Goal: Information Seeking & Learning: Learn about a topic

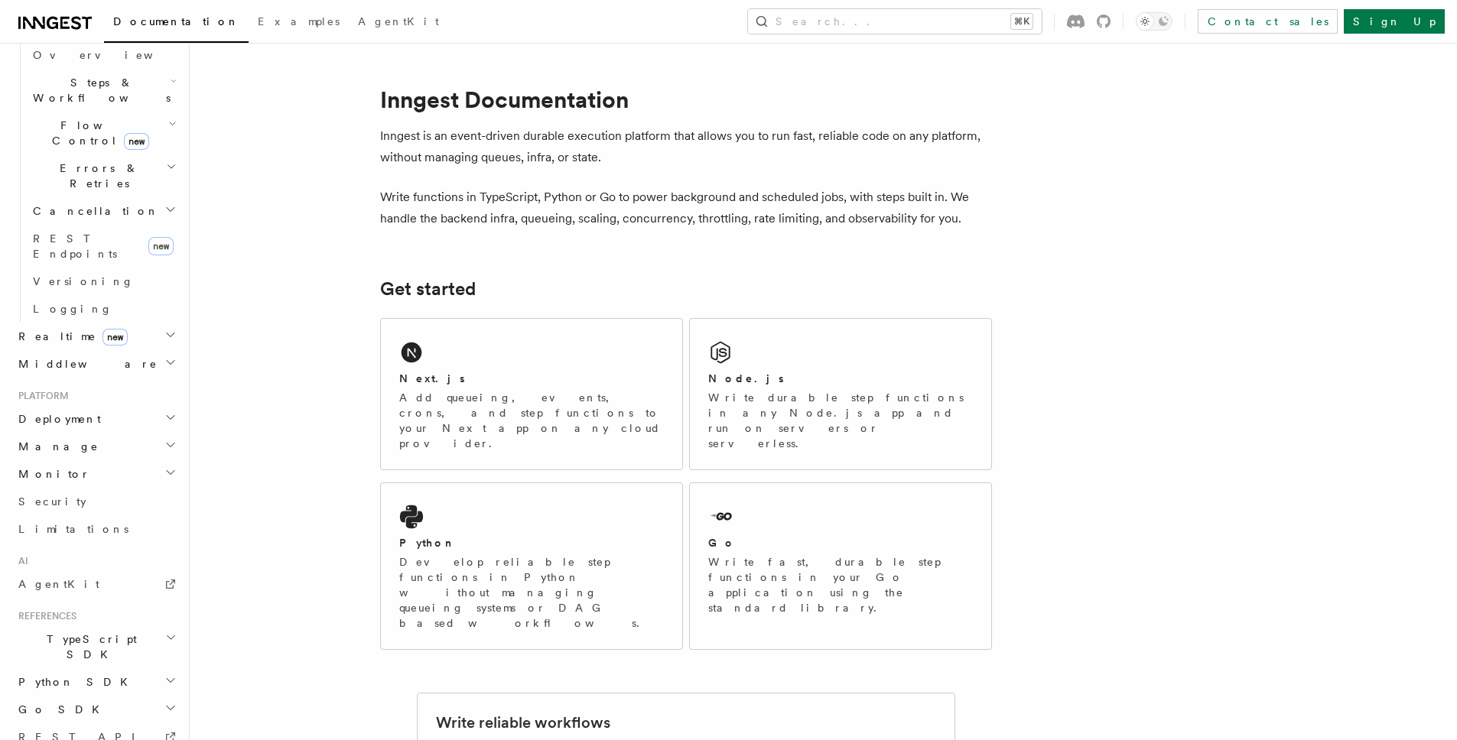
scroll to position [514, 0]
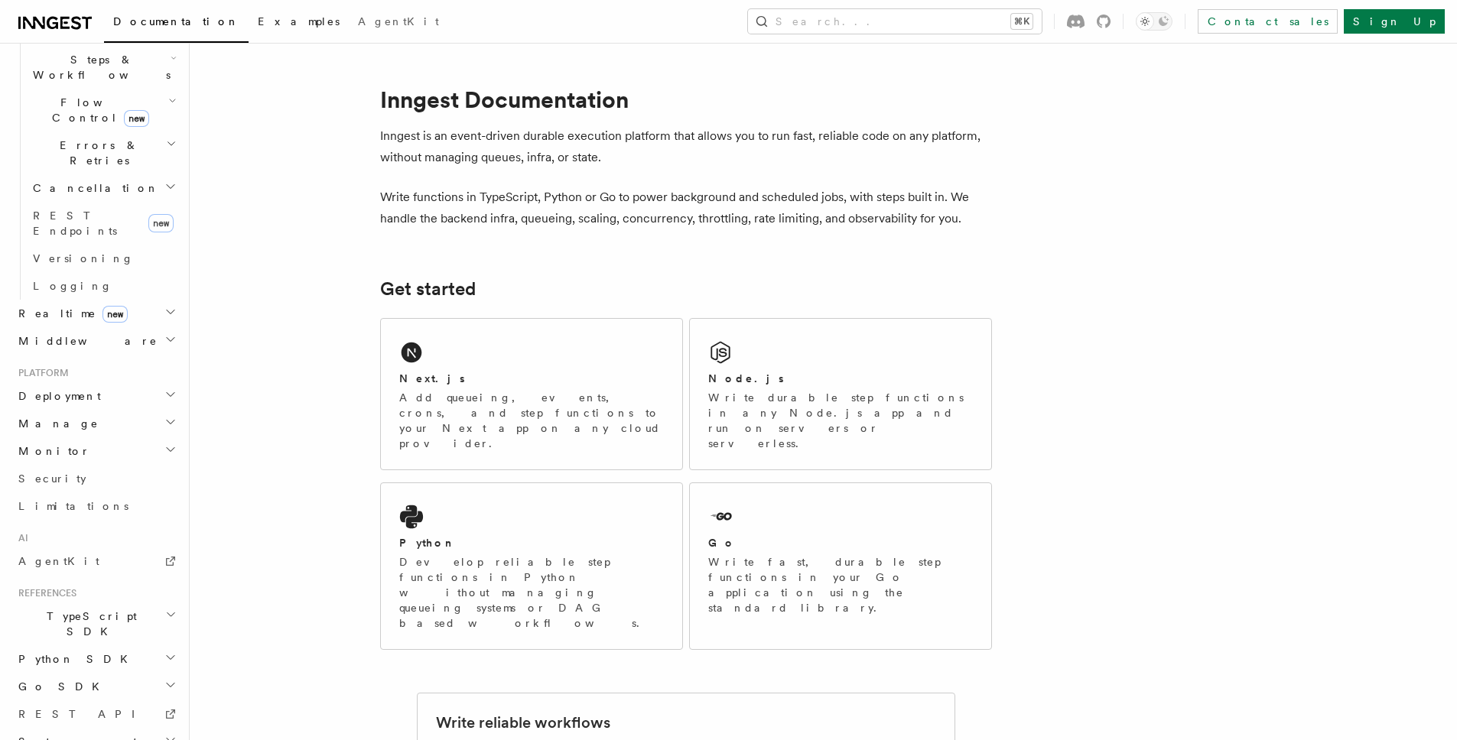
click at [258, 15] on span "Examples" at bounding box center [299, 21] width 82 height 12
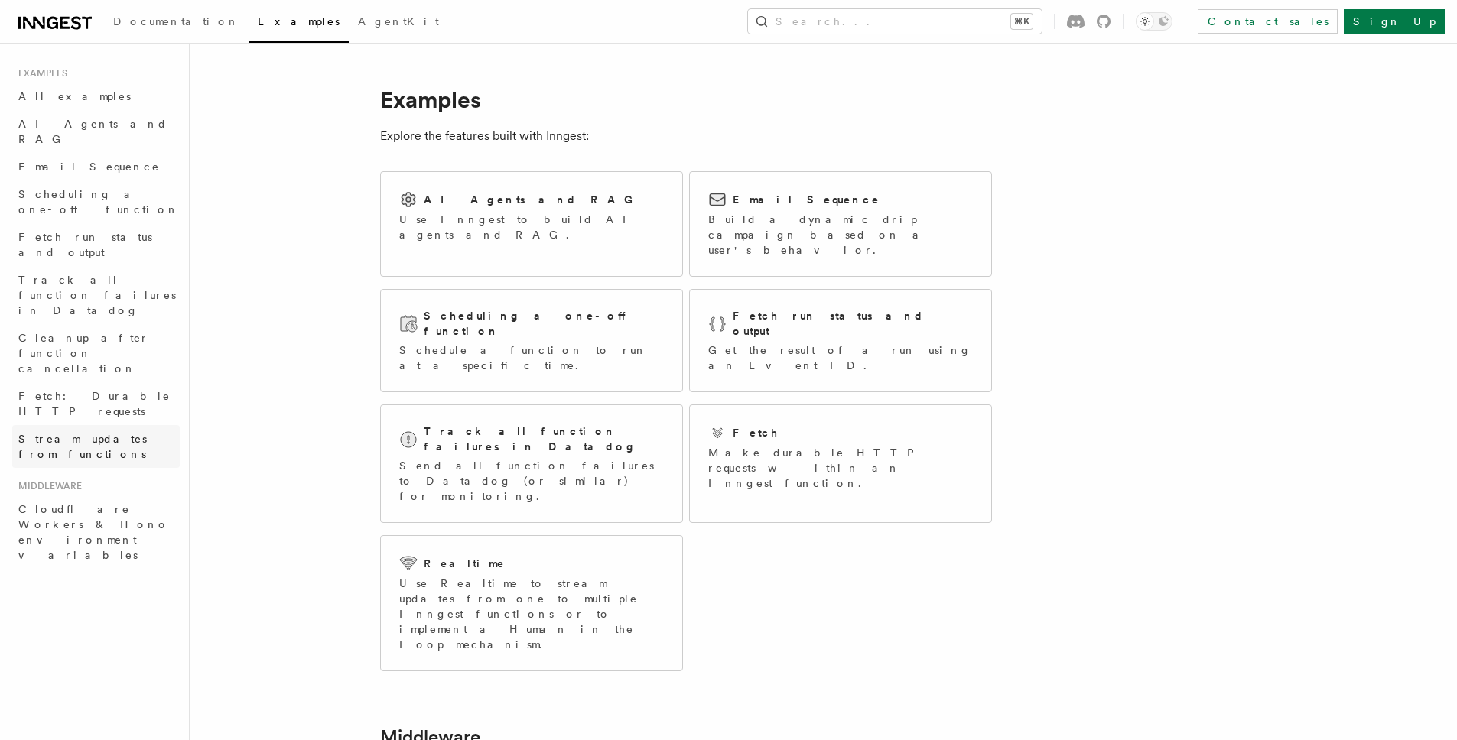
click at [34, 433] on span "Stream updates from functions" at bounding box center [82, 447] width 128 height 28
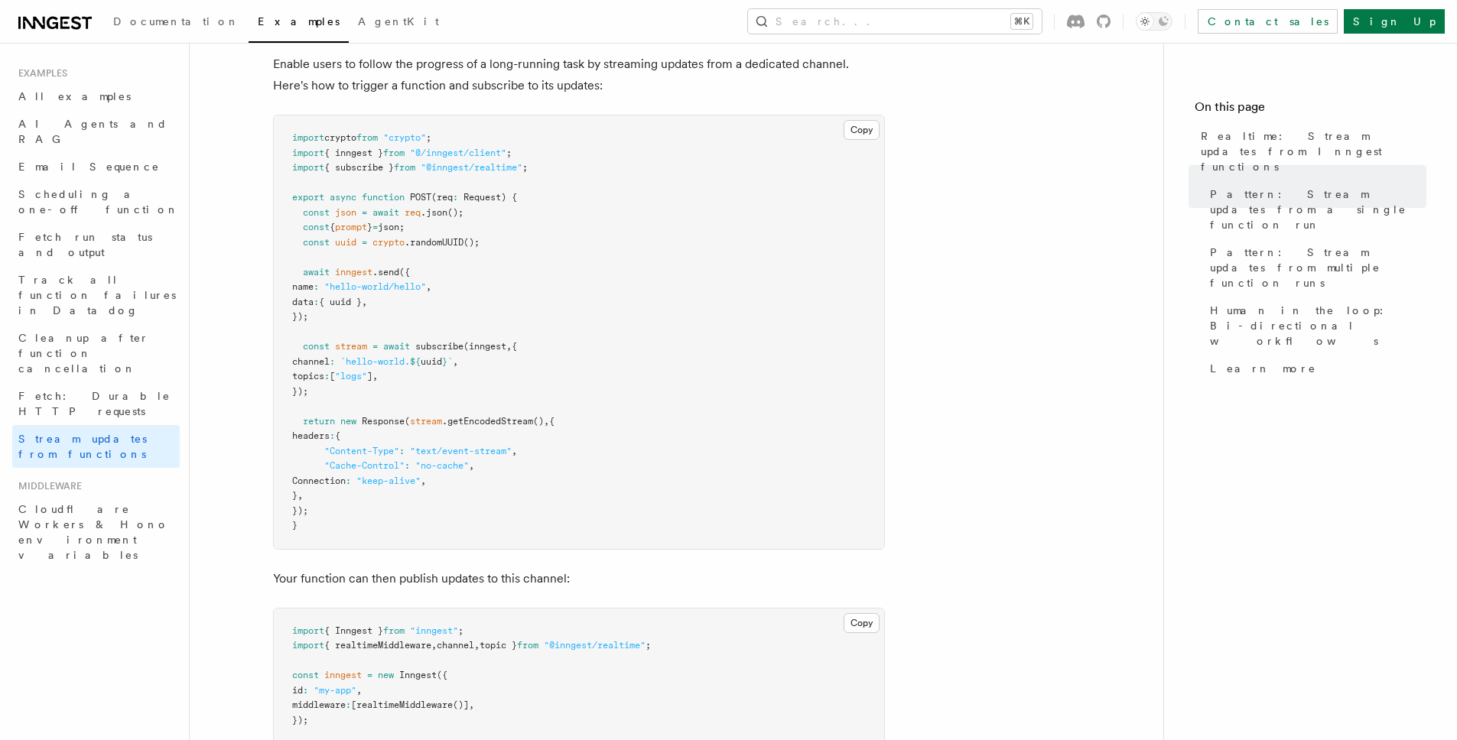
scroll to position [234, 0]
drag, startPoint x: 300, startPoint y: 269, endPoint x: 401, endPoint y: 394, distance: 160.9
click at [401, 409] on pre "import crypto from "crypto" ; import { inngest } from "@/inngest/client" ; impo…" at bounding box center [579, 332] width 610 height 434
drag, startPoint x: 401, startPoint y: 391, endPoint x: 304, endPoint y: 271, distance: 154.9
click at [304, 271] on pre "import crypto from "crypto" ; import { inngest } from "@/inngest/client" ; impo…" at bounding box center [579, 332] width 610 height 434
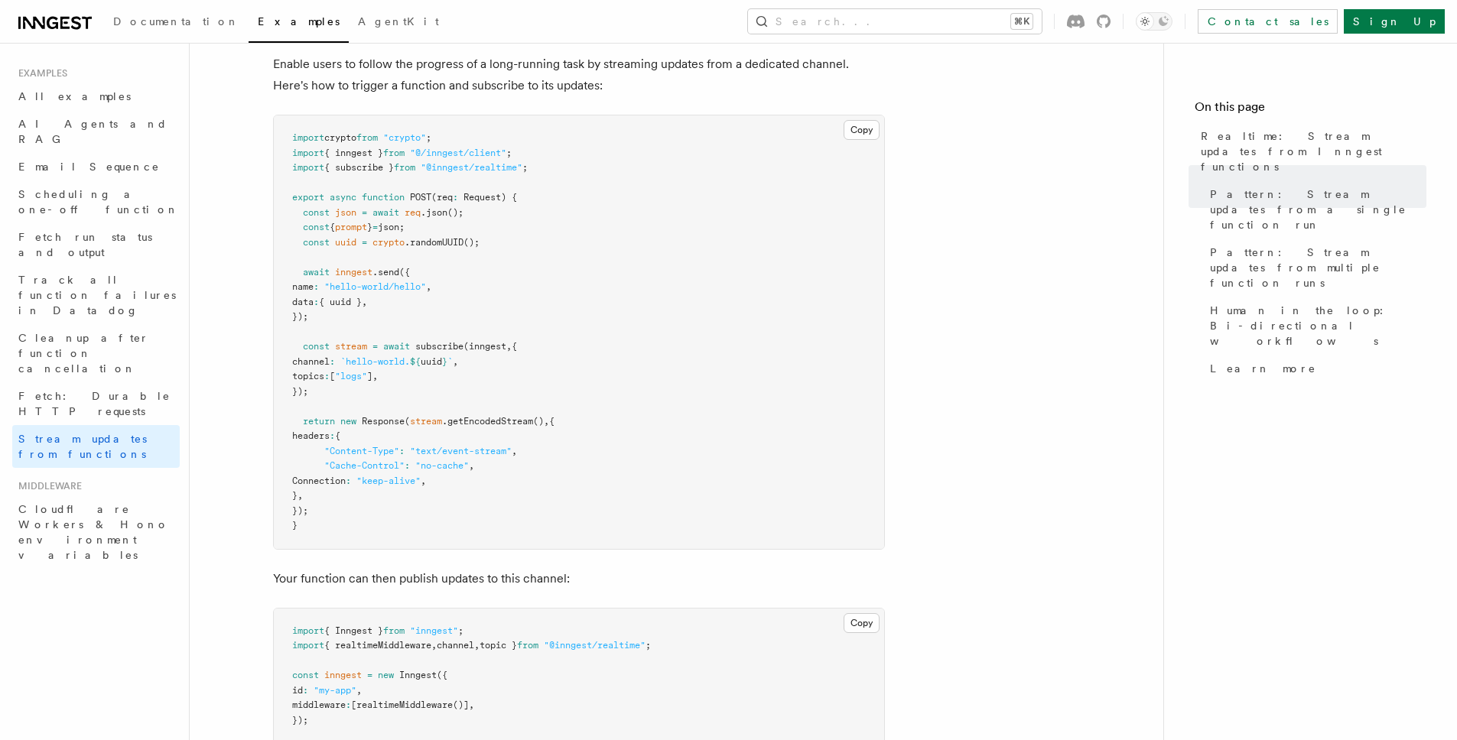
click at [447, 352] on pre "import crypto from "crypto" ; import { inngest } from "@/inngest/client" ; impo…" at bounding box center [579, 332] width 610 height 434
drag, startPoint x: 310, startPoint y: 364, endPoint x: 509, endPoint y: 356, distance: 199.7
click at [509, 356] on pre "import crypto from "crypto" ; import { inngest } from "@/inngest/client" ; impo…" at bounding box center [579, 332] width 610 height 434
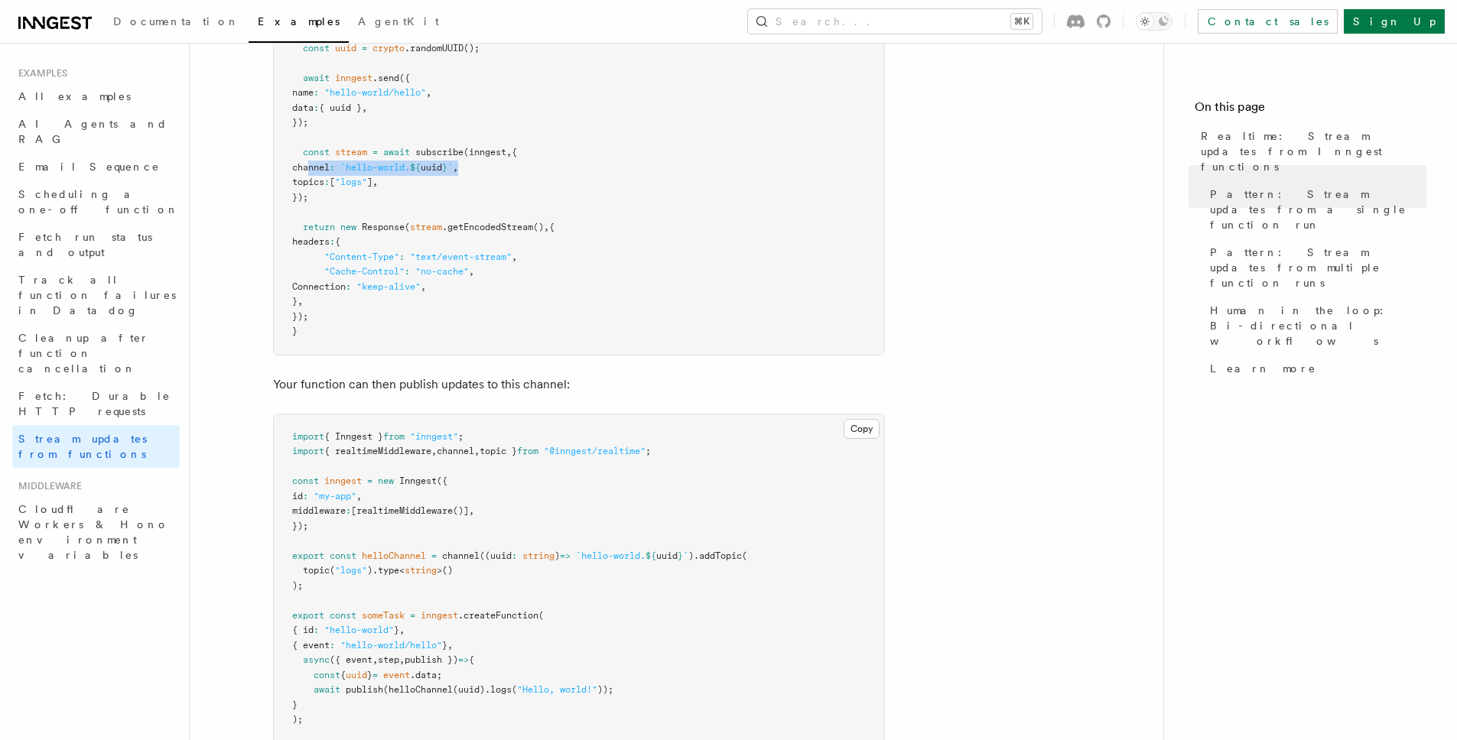
scroll to position [518, 0]
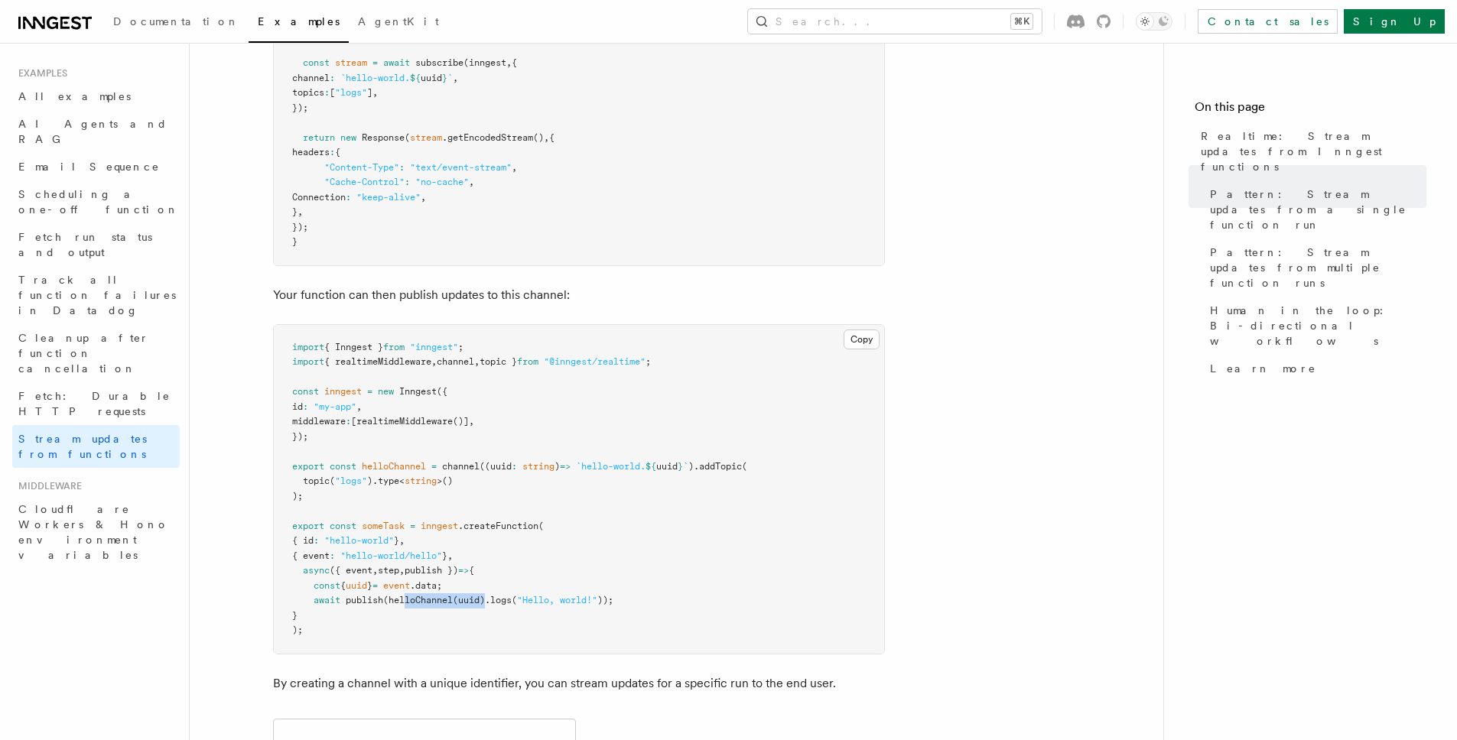
drag, startPoint x: 405, startPoint y: 596, endPoint x: 488, endPoint y: 606, distance: 83.2
click at [488, 606] on pre "import { Inngest } from "inngest" ; import { realtimeMiddleware , channel , top…" at bounding box center [579, 489] width 610 height 329
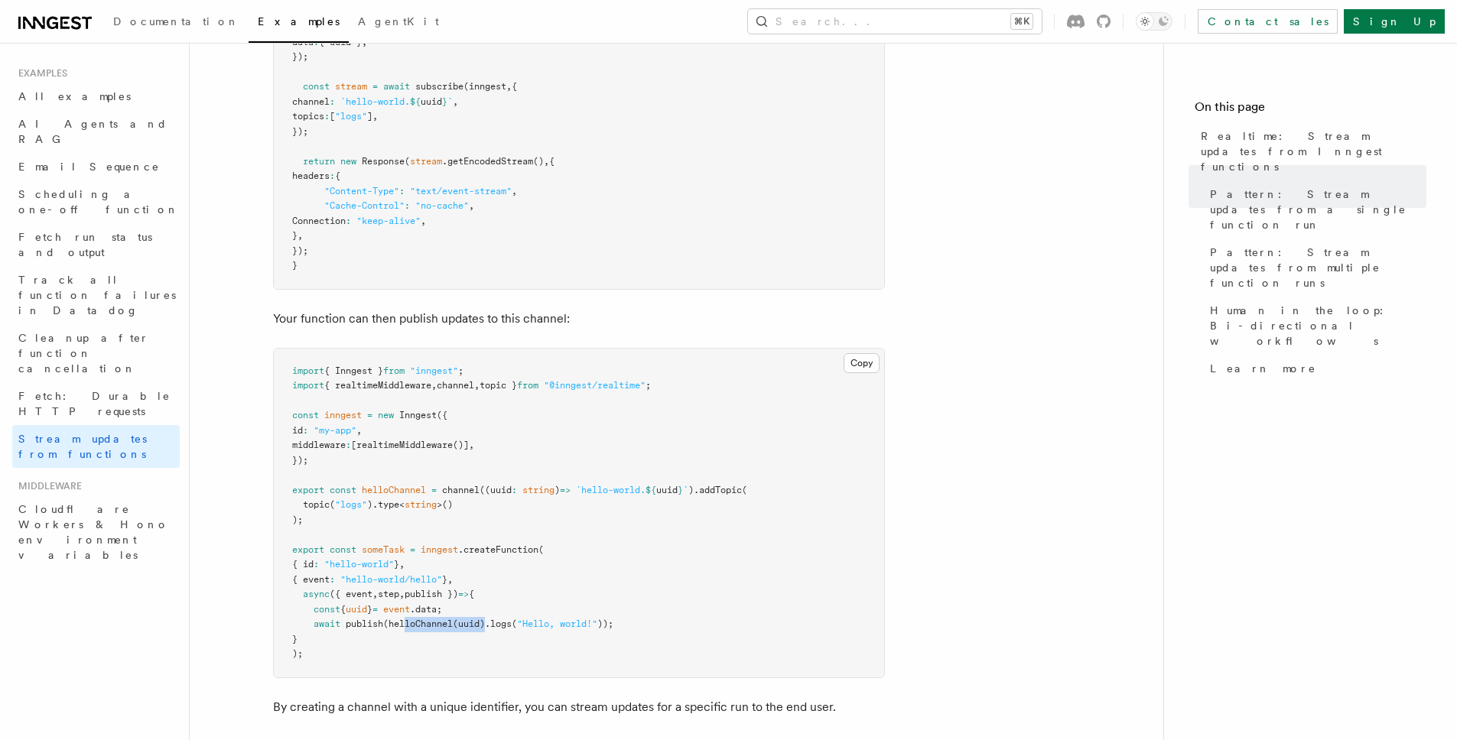
scroll to position [408, 0]
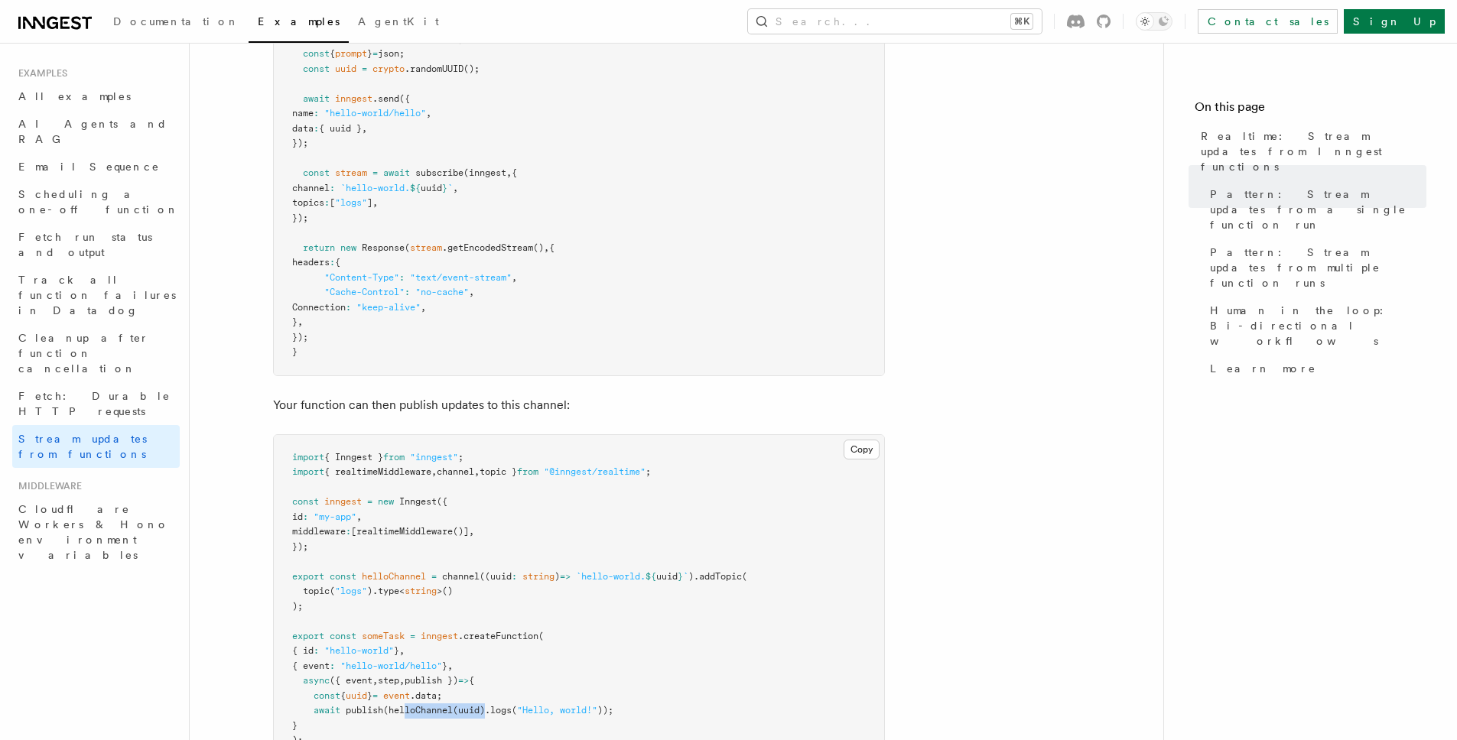
drag, startPoint x: 419, startPoint y: 178, endPoint x: 411, endPoint y: 213, distance: 36.2
click at [411, 213] on pre "import crypto from "crypto" ; import { inngest } from "@/inngest/client" ; impo…" at bounding box center [579, 159] width 610 height 434
click at [417, 214] on pre "import crypto from "crypto" ; import { inngest } from "@/inngest/client" ; impo…" at bounding box center [579, 159] width 610 height 434
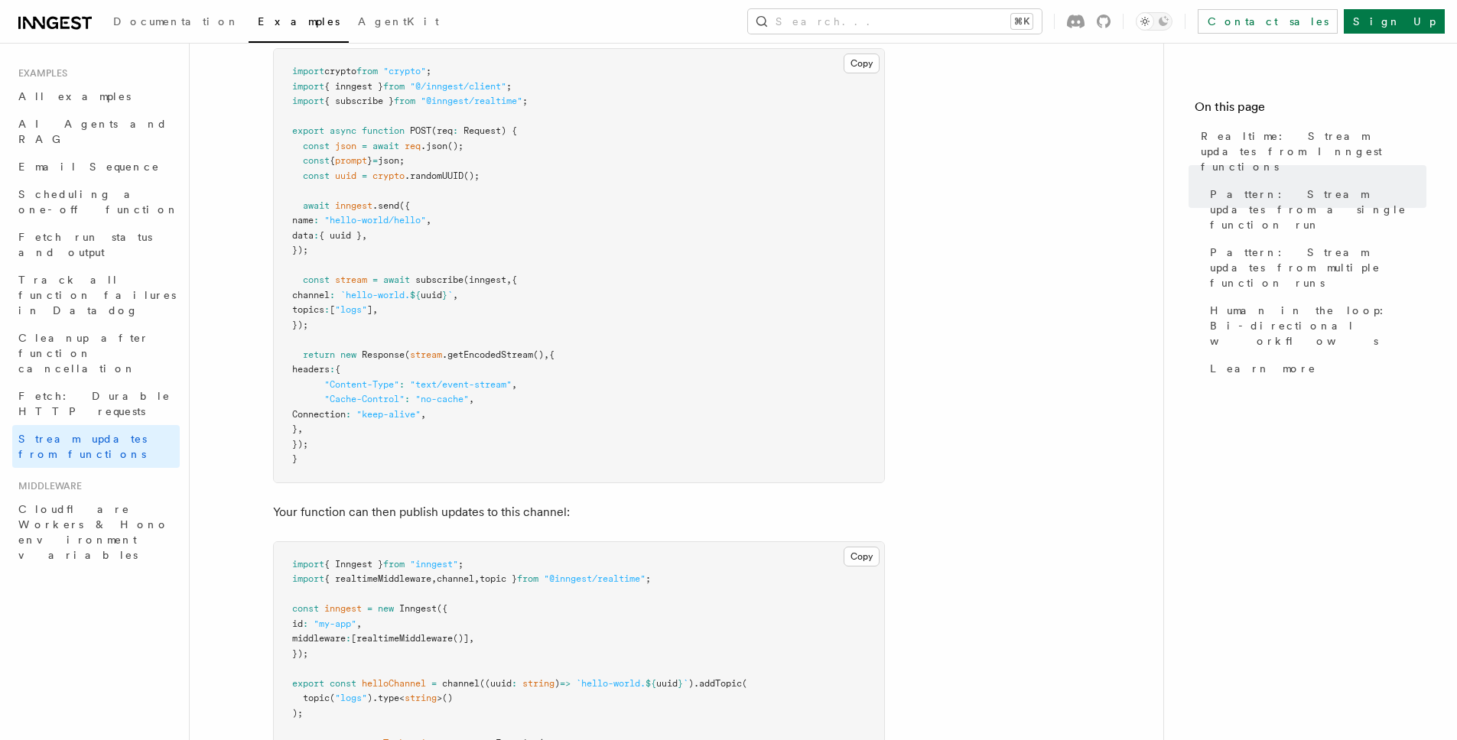
scroll to position [275, 0]
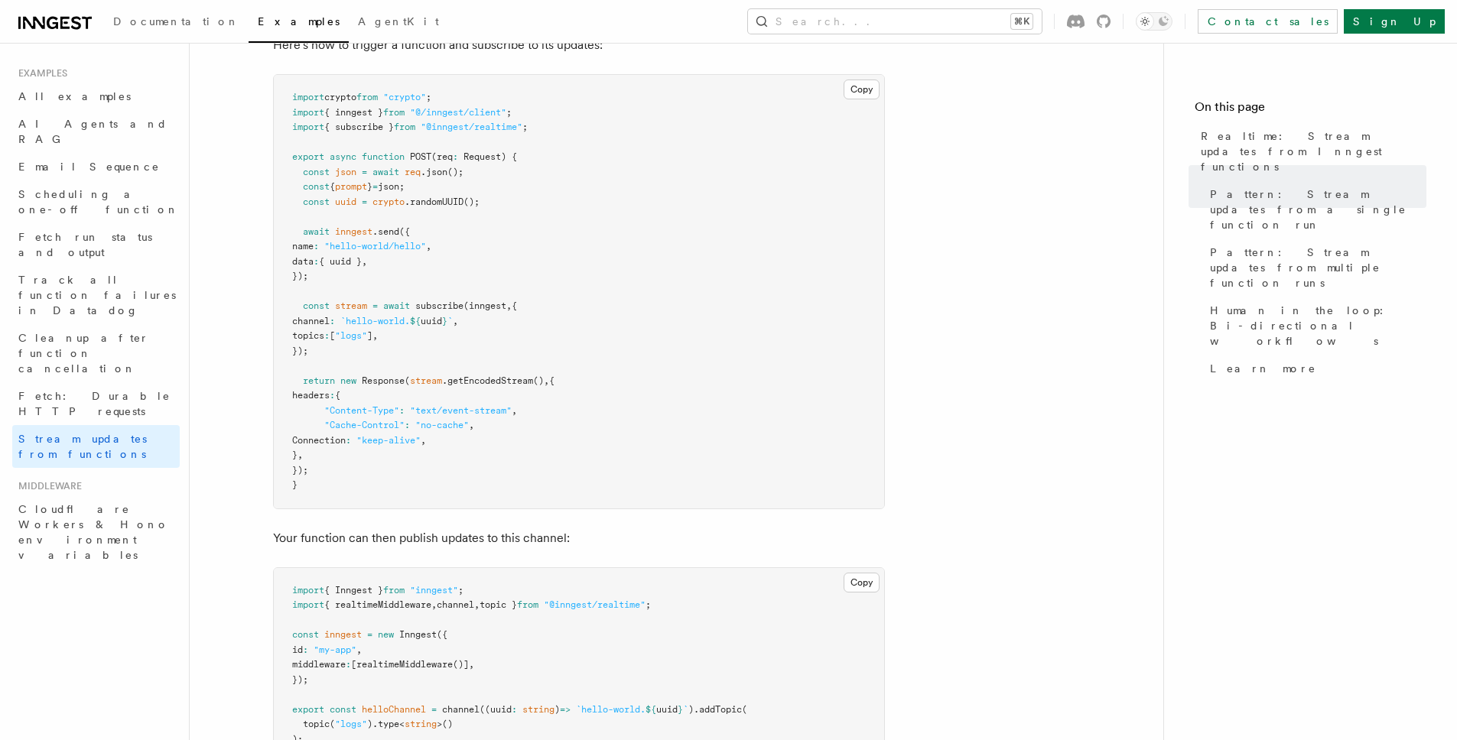
drag, startPoint x: 336, startPoint y: 352, endPoint x: 304, endPoint y: 230, distance: 126.3
click at [304, 230] on pre "import crypto from "crypto" ; import { inngest } from "@/inngest/client" ; impo…" at bounding box center [579, 292] width 610 height 434
drag, startPoint x: 307, startPoint y: 382, endPoint x: 338, endPoint y: 473, distance: 95.3
click at [338, 473] on pre "import crypto from "crypto" ; import { inngest } from "@/inngest/client" ; impo…" at bounding box center [579, 292] width 610 height 434
click at [638, 362] on pre "import crypto from "crypto" ; import { inngest } from "@/inngest/client" ; impo…" at bounding box center [579, 292] width 610 height 434
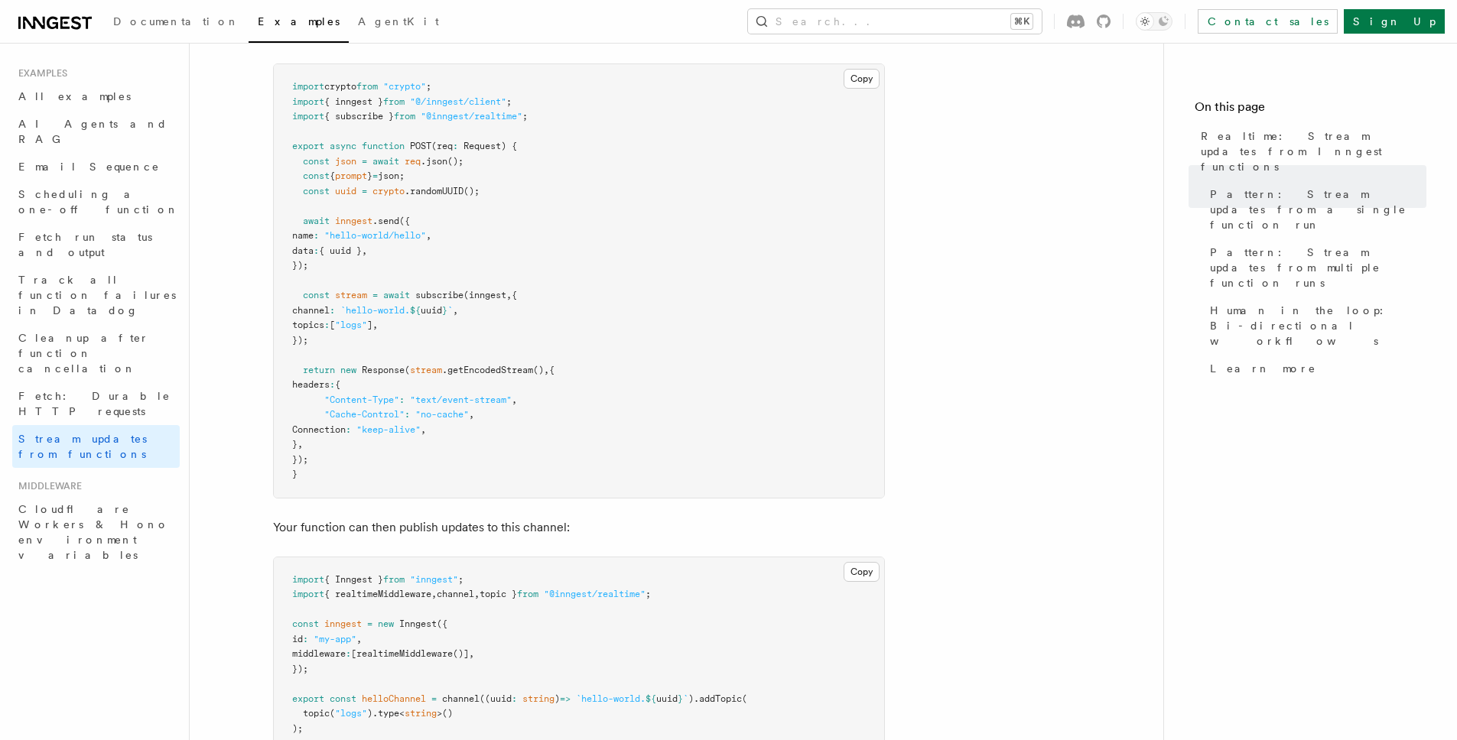
scroll to position [286, 0]
click at [454, 296] on span "subscribe" at bounding box center [439, 294] width 48 height 11
click at [495, 316] on pre "import crypto from "crypto" ; import { inngest } from "@/inngest/client" ; impo…" at bounding box center [579, 280] width 610 height 434
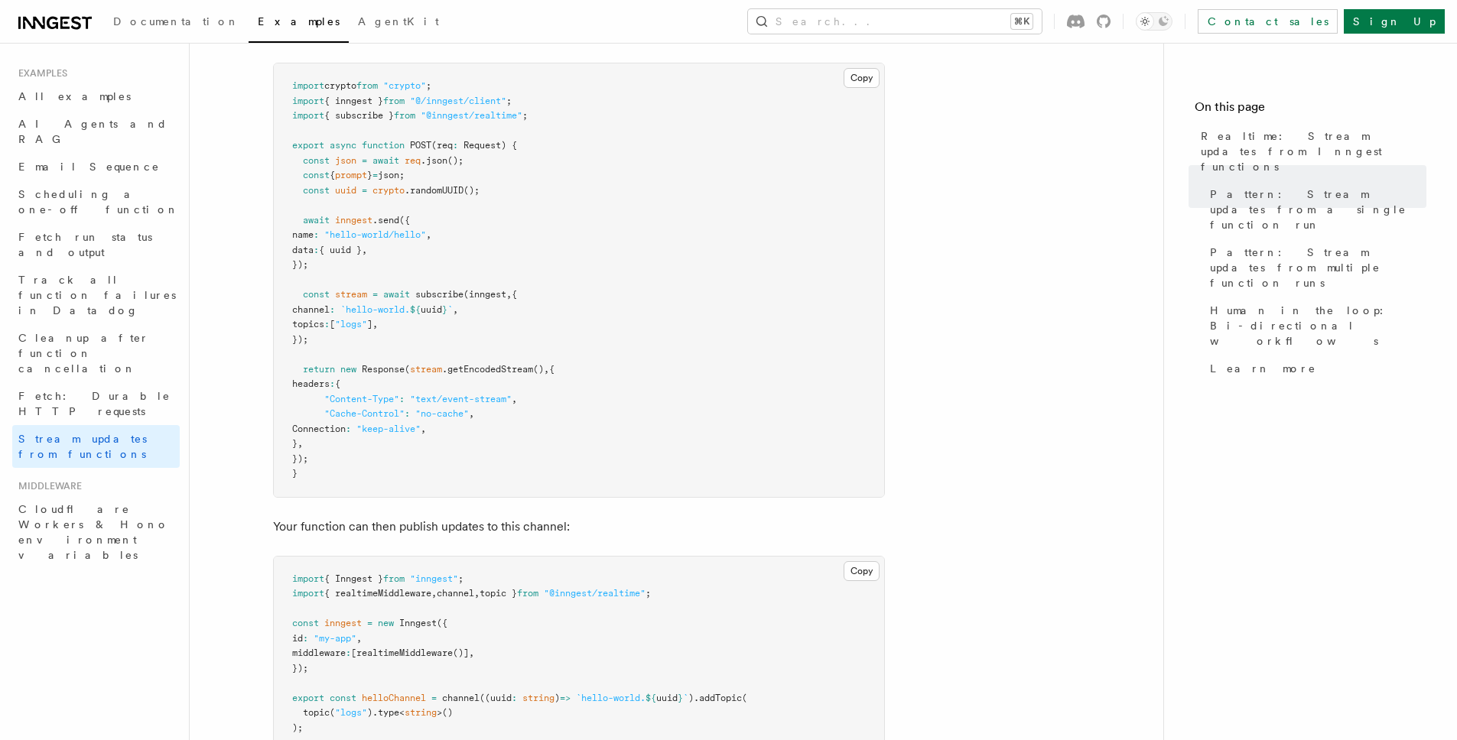
click at [531, 306] on pre "import crypto from "crypto" ; import { inngest } from "@/inngest/client" ; impo…" at bounding box center [579, 280] width 610 height 434
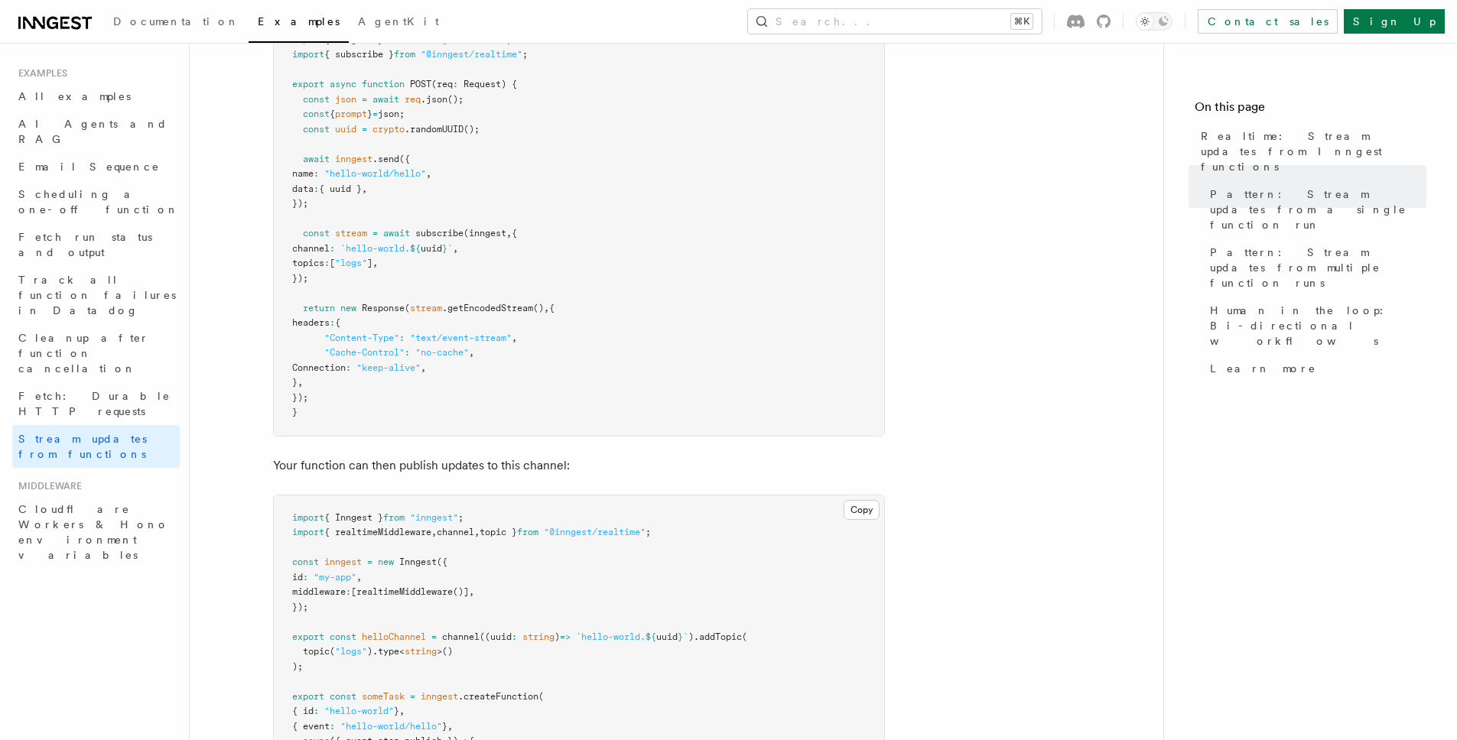
scroll to position [435, 0]
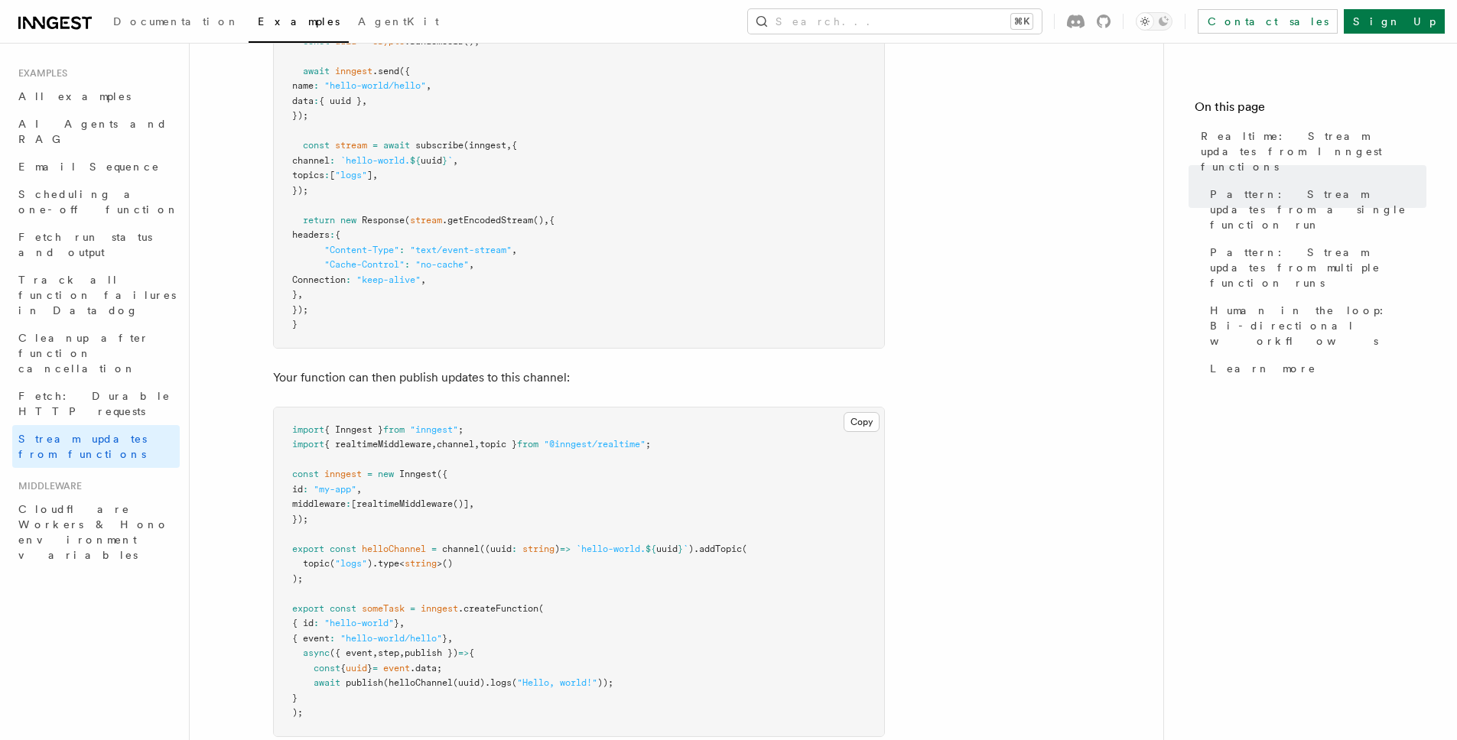
drag, startPoint x: 402, startPoint y: 160, endPoint x: 490, endPoint y: 160, distance: 87.9
click at [490, 160] on pre "import crypto from "crypto" ; import { inngest } from "@/inngest/client" ; impo…" at bounding box center [579, 131] width 610 height 434
click at [586, 163] on pre "import crypto from "crypto" ; import { inngest } from "@/inngest/client" ; impo…" at bounding box center [579, 131] width 610 height 434
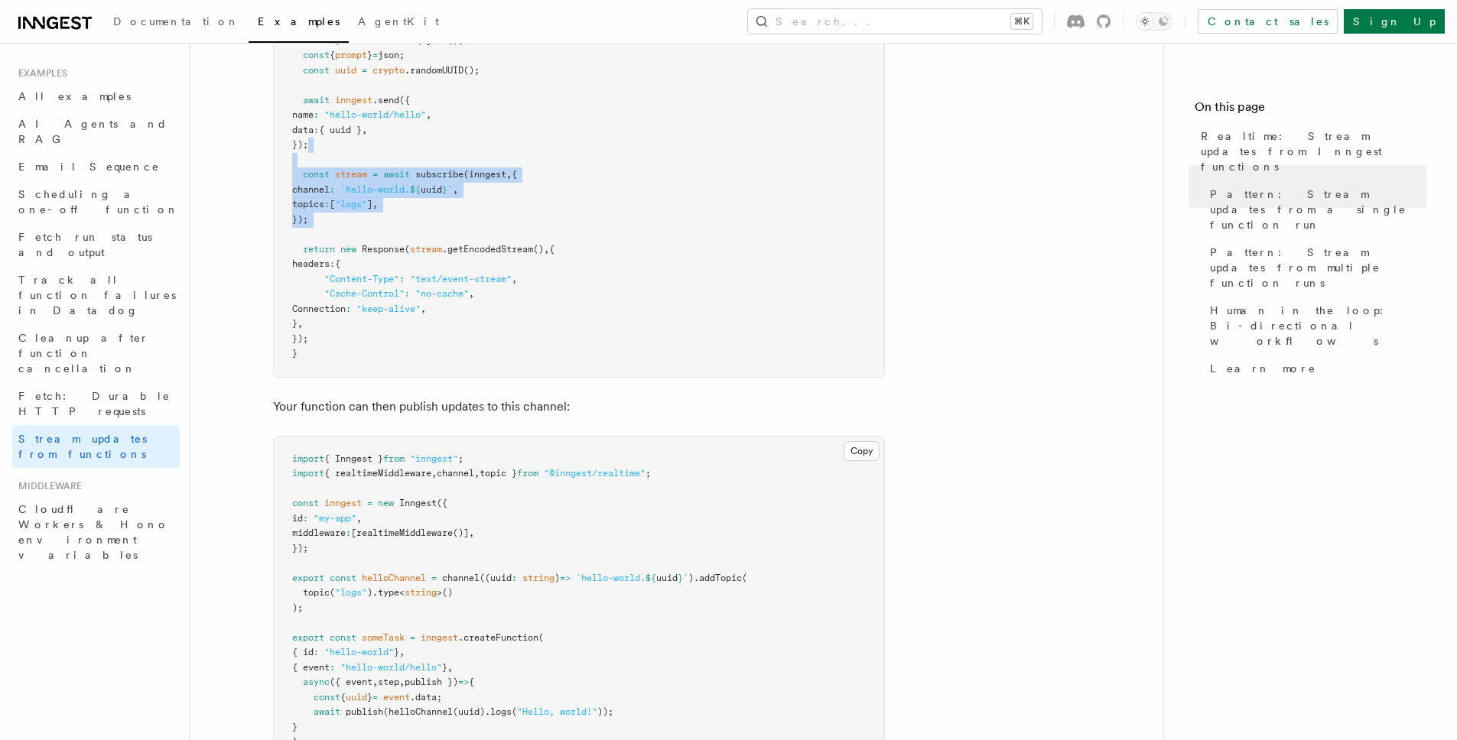
click at [488, 151] on pre "import crypto from "crypto" ; import { inngest } from "@/inngest/client" ; impo…" at bounding box center [579, 160] width 610 height 434
click at [715, 193] on pre "import crypto from "crypto" ; import { inngest } from "@/inngest/client" ; impo…" at bounding box center [579, 160] width 610 height 434
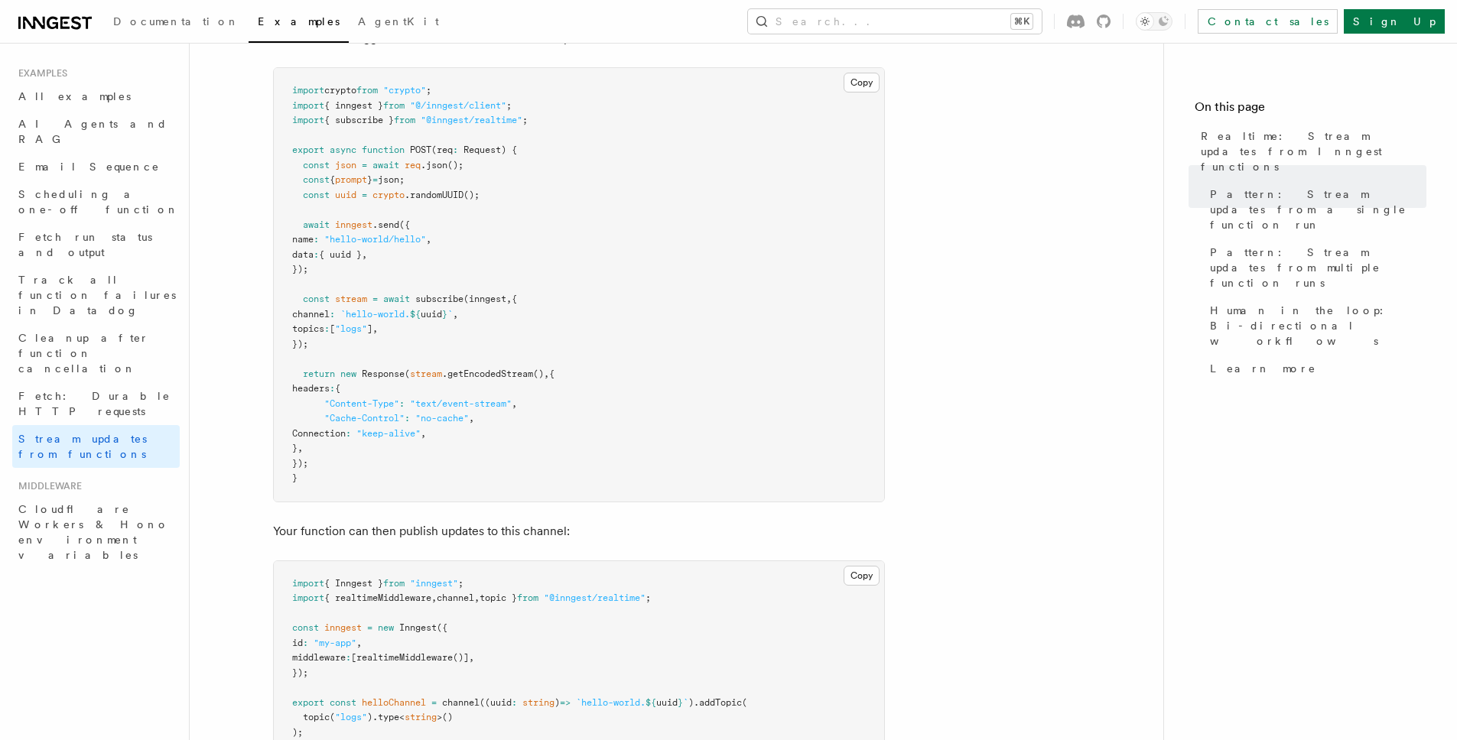
scroll to position [271, 0]
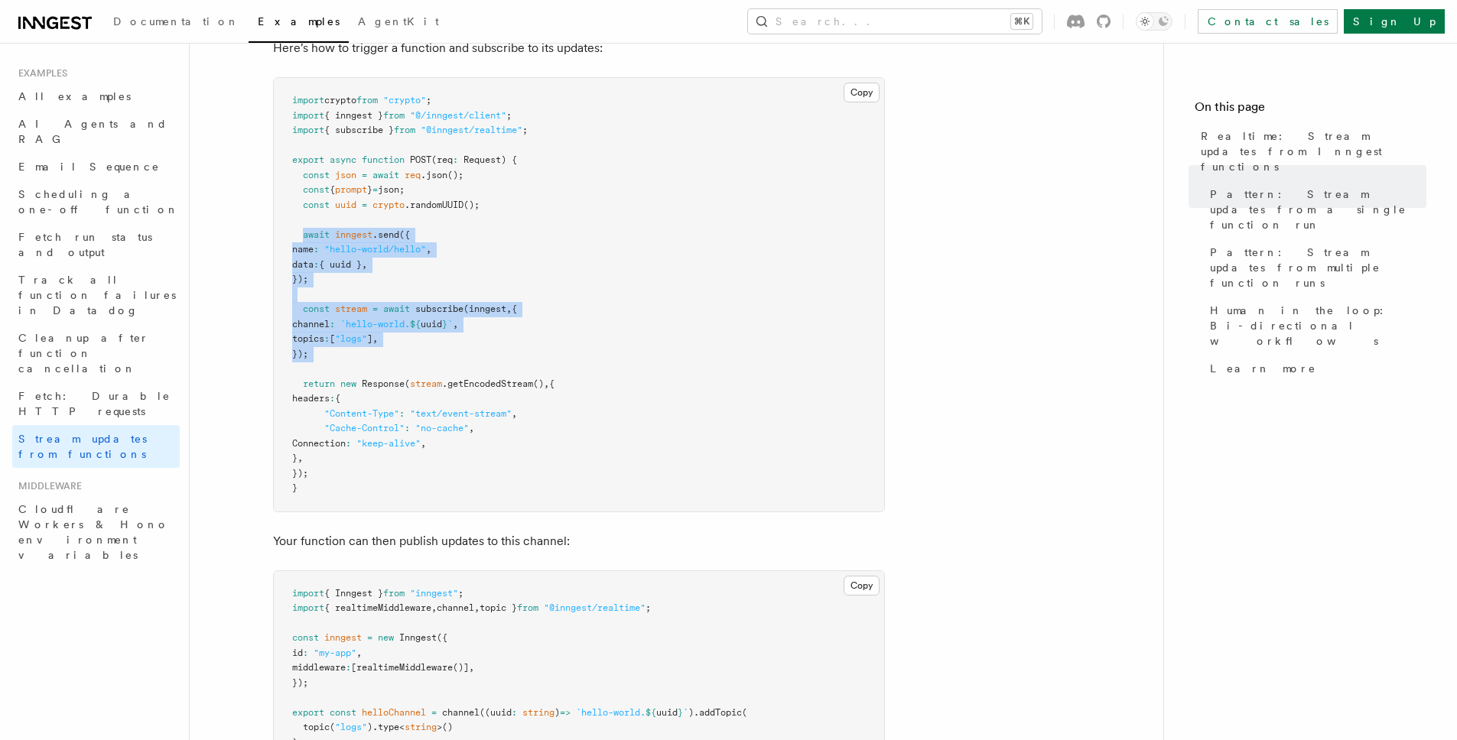
drag, startPoint x: 304, startPoint y: 232, endPoint x: 447, endPoint y: 373, distance: 201.7
click at [447, 373] on pre "import crypto from "crypto" ; import { inngest } from "@/inngest/client" ; impo…" at bounding box center [579, 295] width 610 height 434
drag, startPoint x: 301, startPoint y: 232, endPoint x: 417, endPoint y: 295, distance: 133.1
click at [417, 295] on pre "import crypto from "crypto" ; import { inngest } from "@/inngest/client" ; impo…" at bounding box center [579, 295] width 610 height 434
drag, startPoint x: 390, startPoint y: 310, endPoint x: 375, endPoint y: 362, distance: 54.2
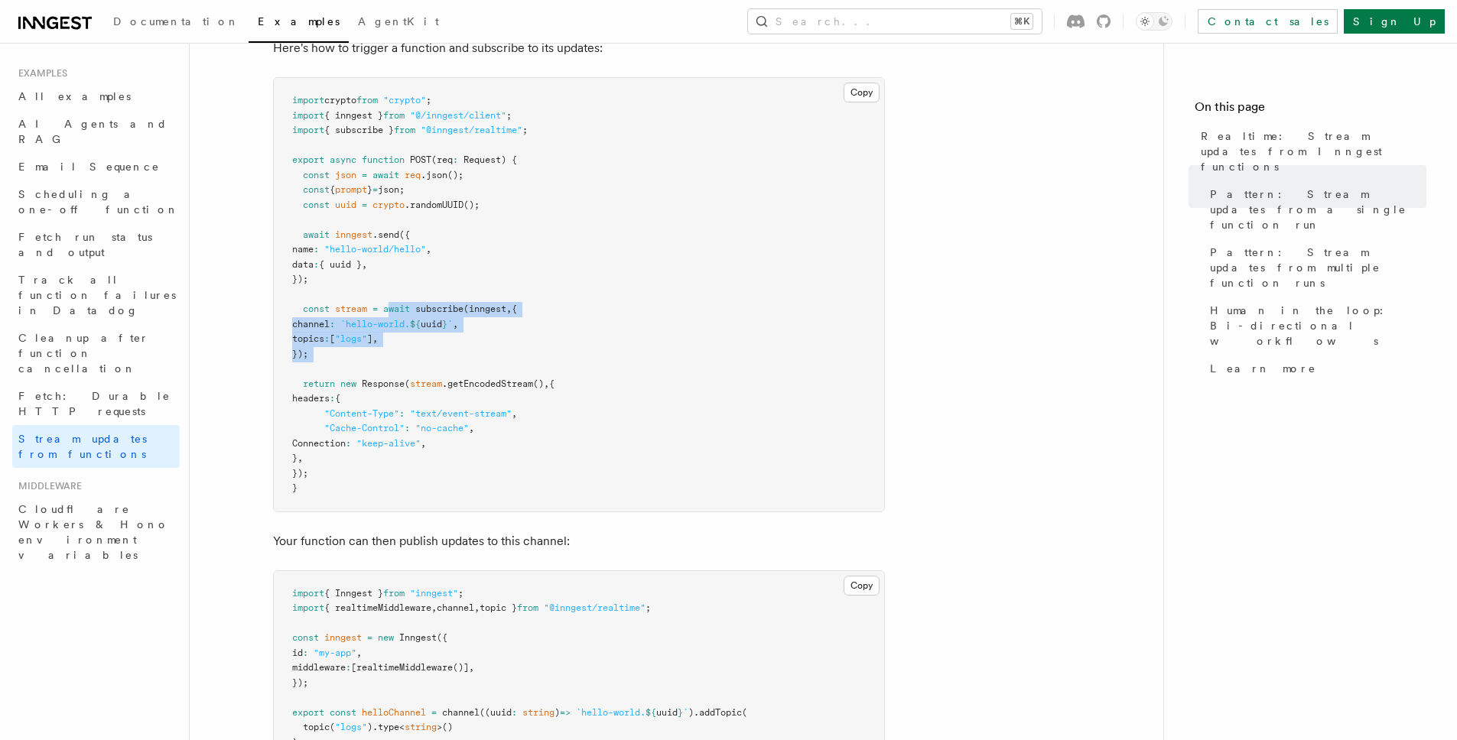
click at [375, 362] on pre "import crypto from "crypto" ; import { inngest } from "@/inngest/client" ; impo…" at bounding box center [579, 295] width 610 height 434
click at [639, 289] on pre "import crypto from "crypto" ; import { inngest } from "@/inngest/client" ; impo…" at bounding box center [579, 295] width 610 height 434
click at [134, 231] on span "Fetch run status and output" at bounding box center [85, 245] width 134 height 28
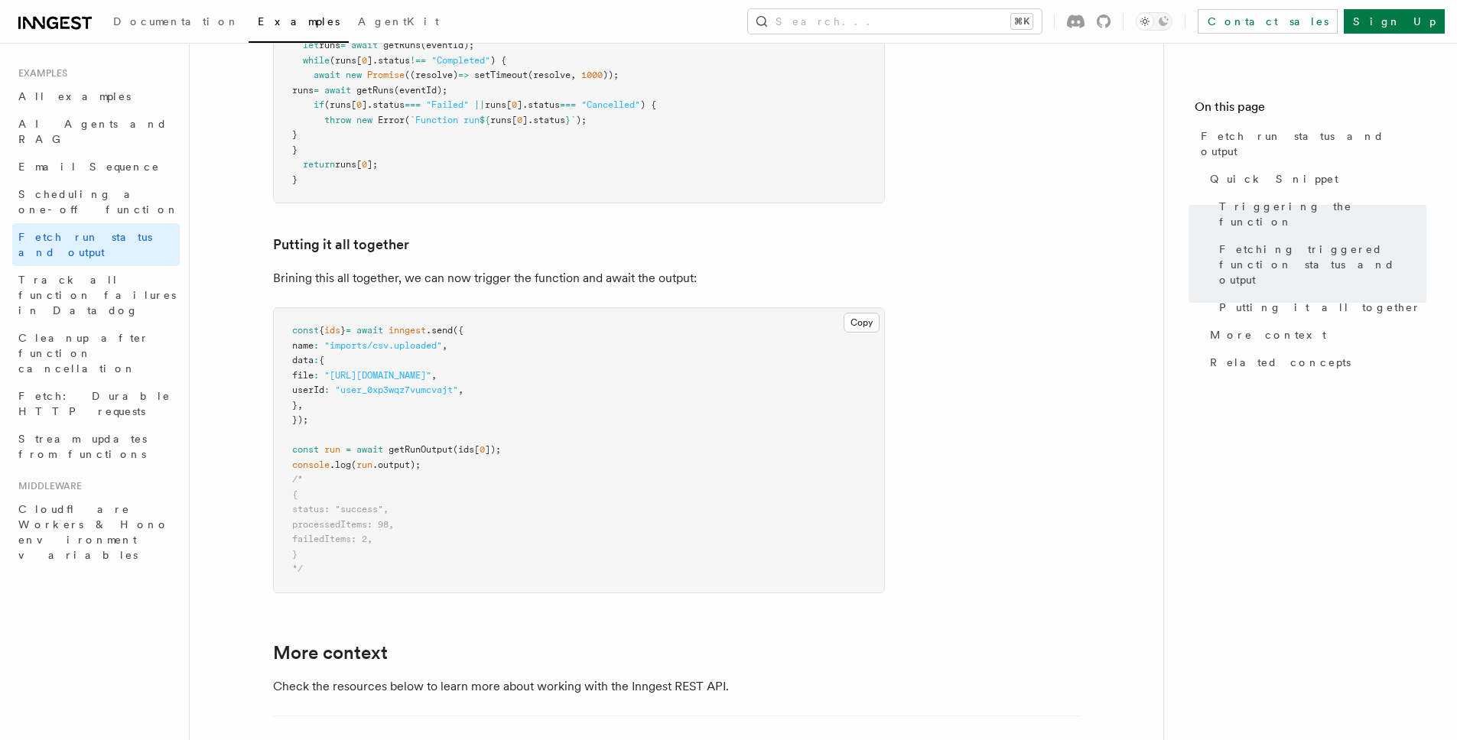
scroll to position [1828, 0]
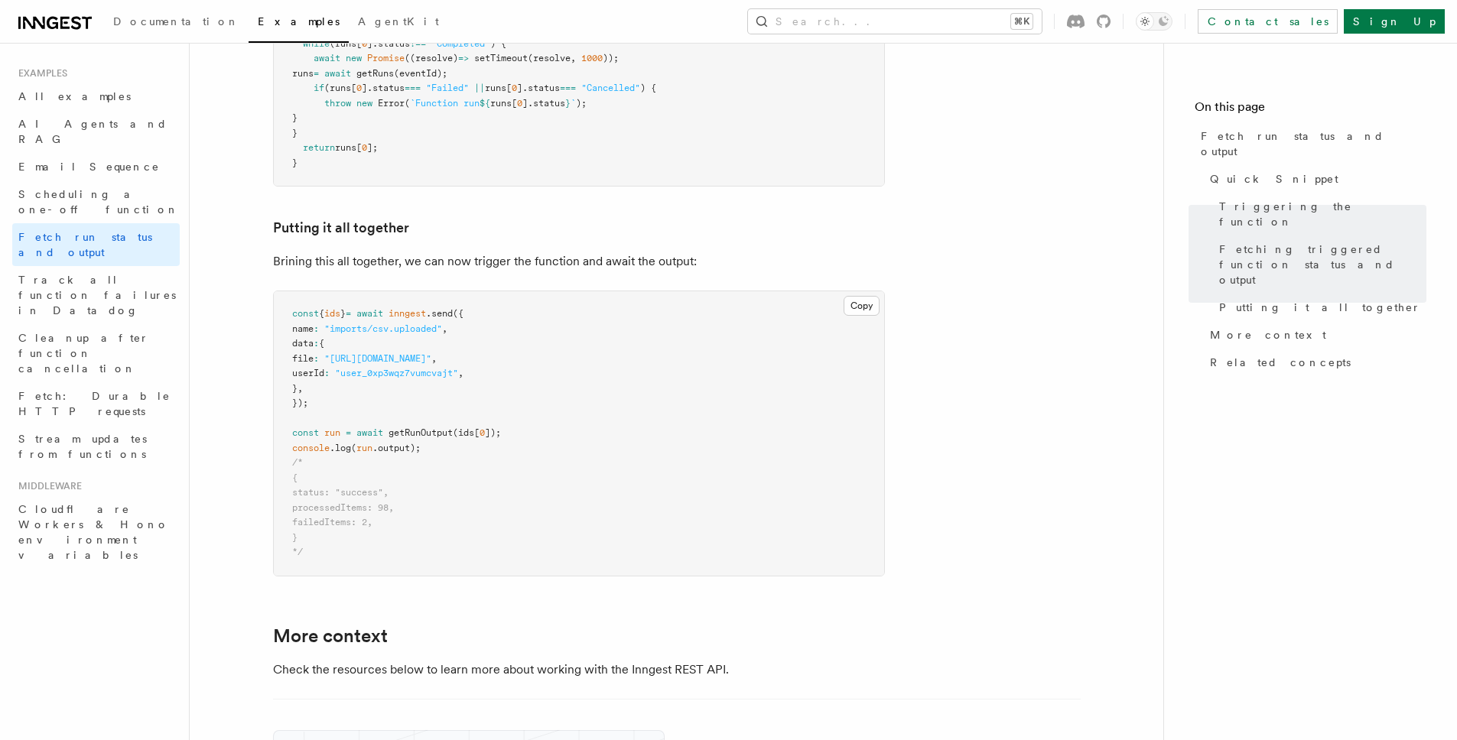
click at [733, 239] on h3 "Putting it all together" at bounding box center [579, 227] width 612 height 21
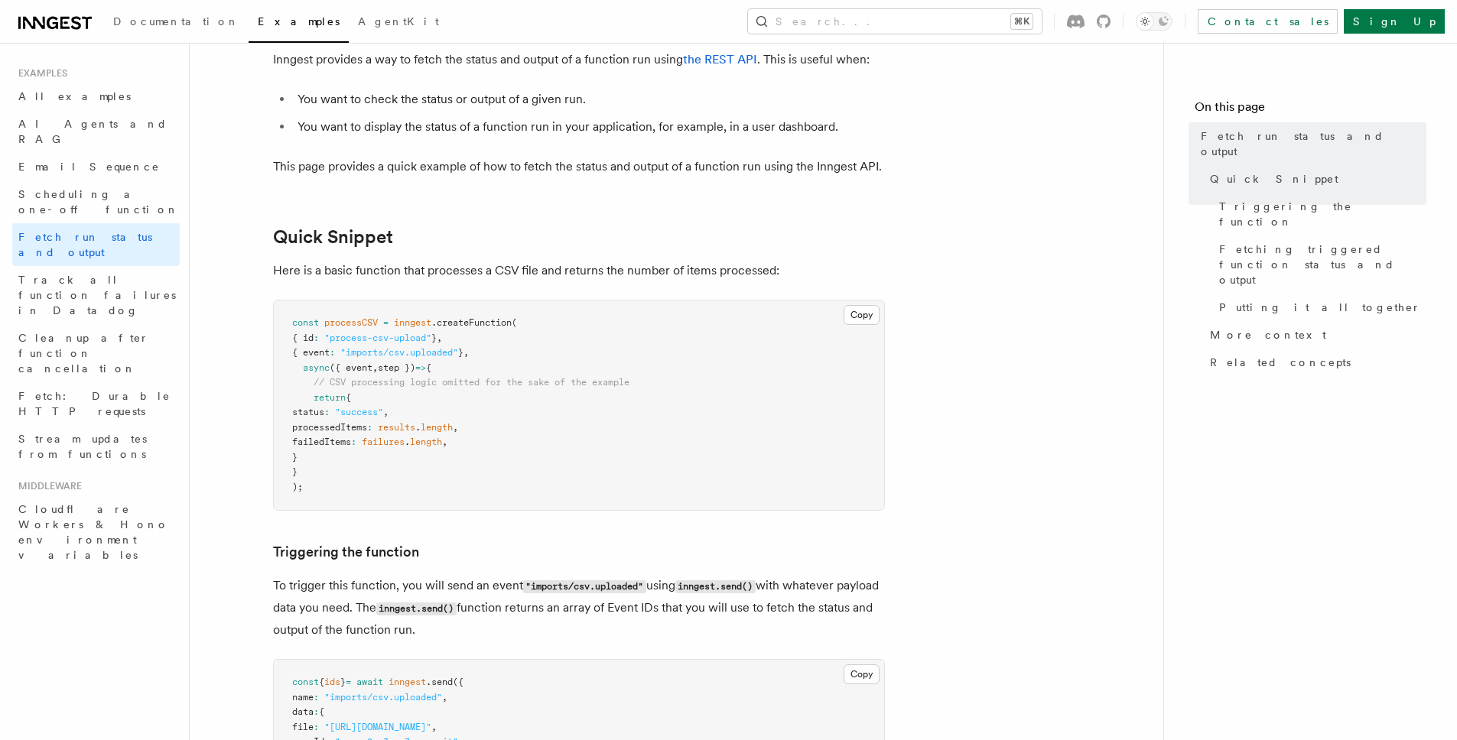
scroll to position [0, 0]
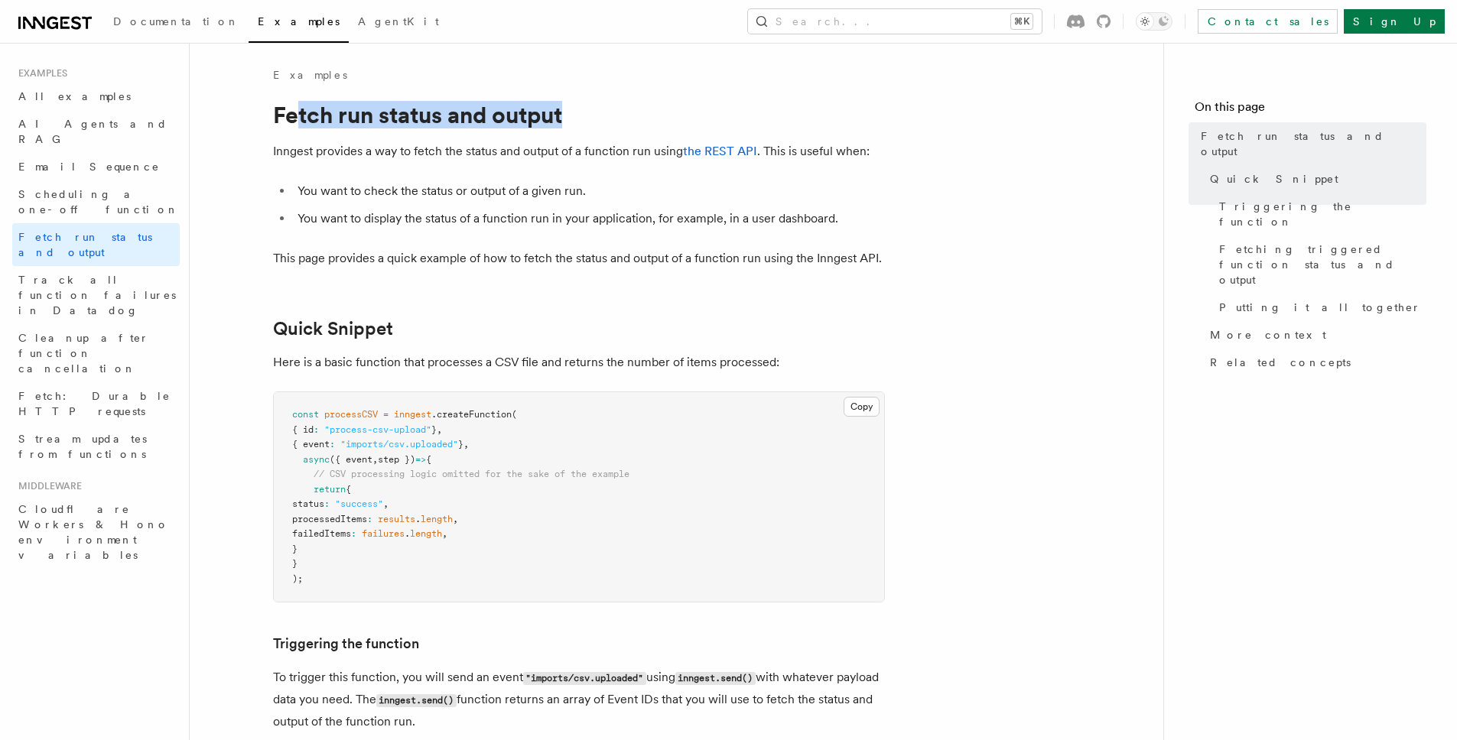
drag, startPoint x: 297, startPoint y: 112, endPoint x: 583, endPoint y: 113, distance: 286.0
click at [583, 113] on h1 "Fetch run status and output" at bounding box center [579, 115] width 612 height 28
click at [541, 122] on h1 "Fetch run status and output" at bounding box center [579, 115] width 612 height 28
click at [541, 121] on h1 "Fetch run status and output" at bounding box center [579, 115] width 612 height 28
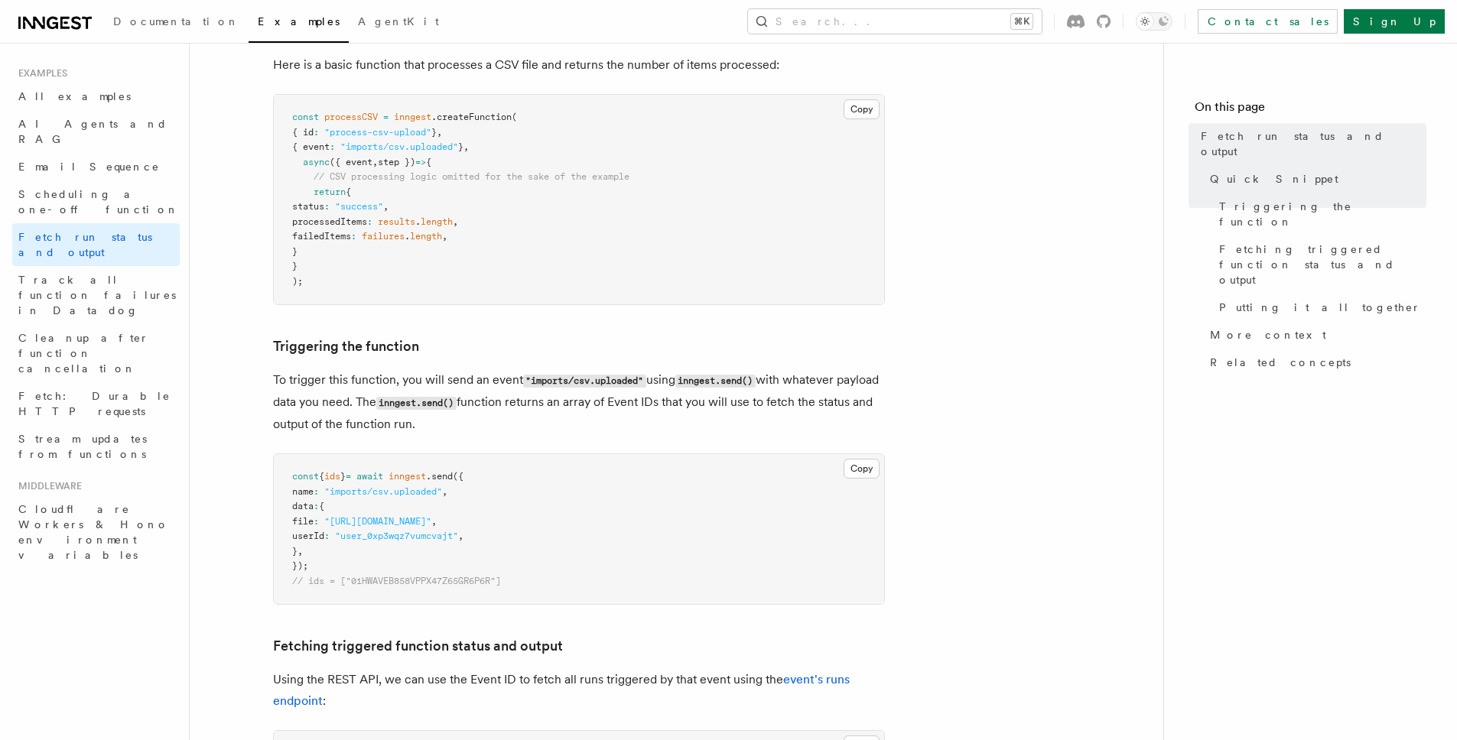
scroll to position [492, 0]
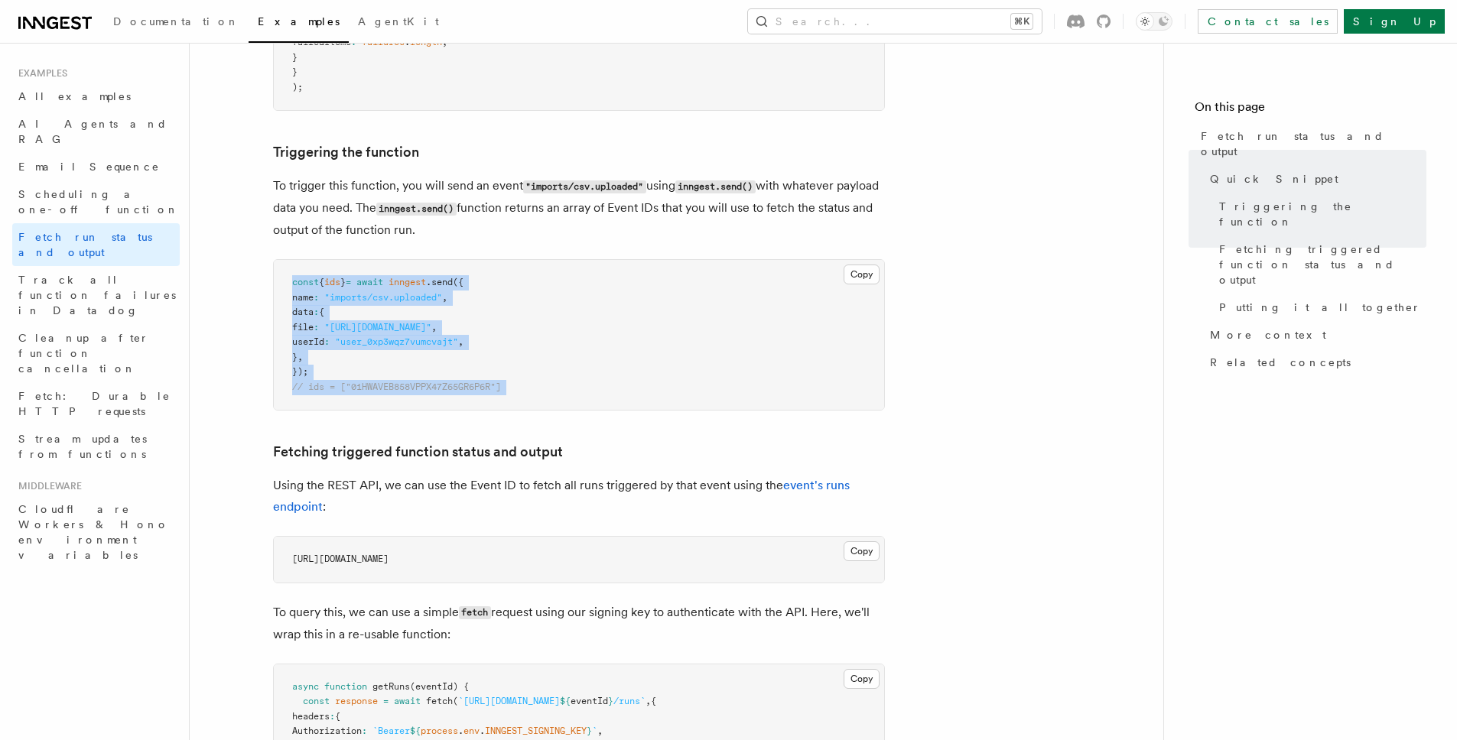
drag, startPoint x: 402, startPoint y: 301, endPoint x: 494, endPoint y: 440, distance: 167.3
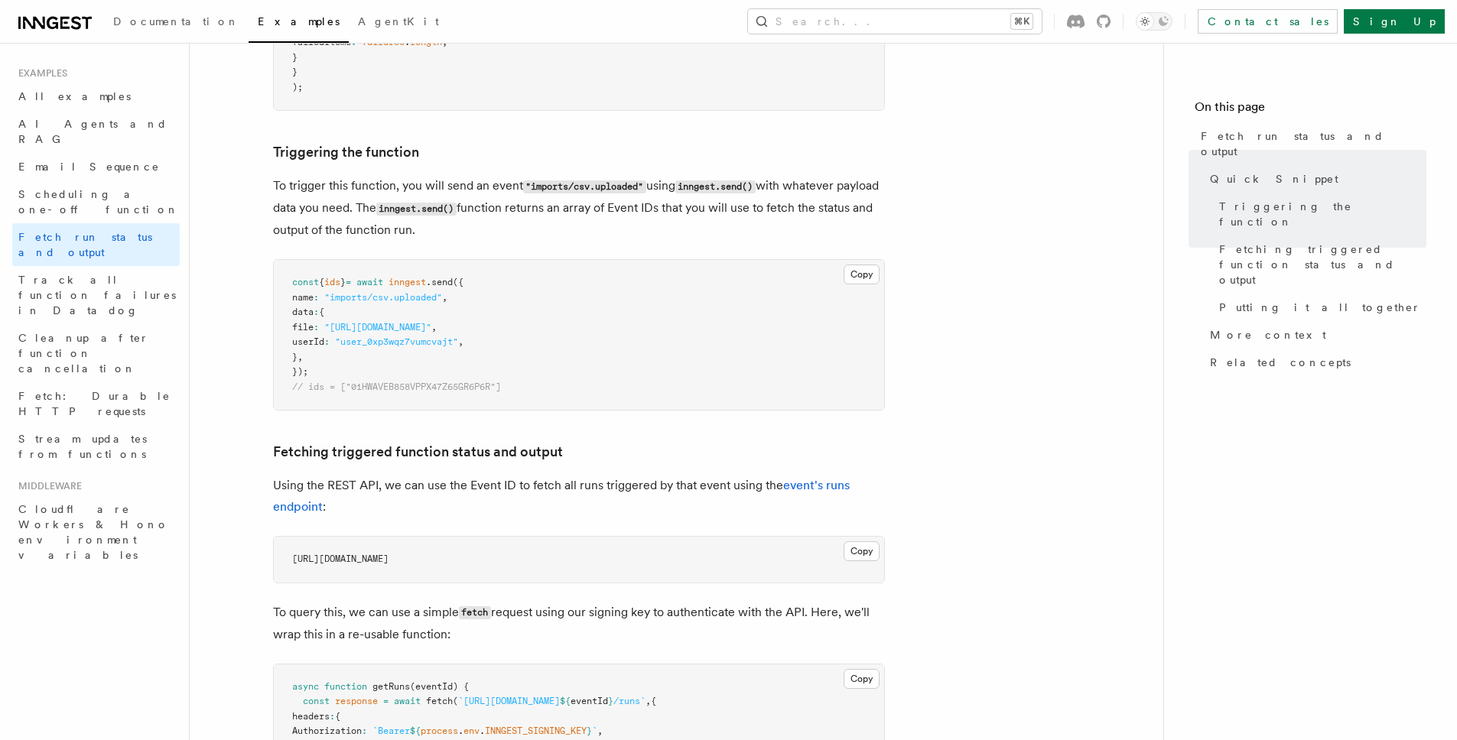
click at [431, 327] on span ""[URL][DOMAIN_NAME]"" at bounding box center [377, 327] width 107 height 11
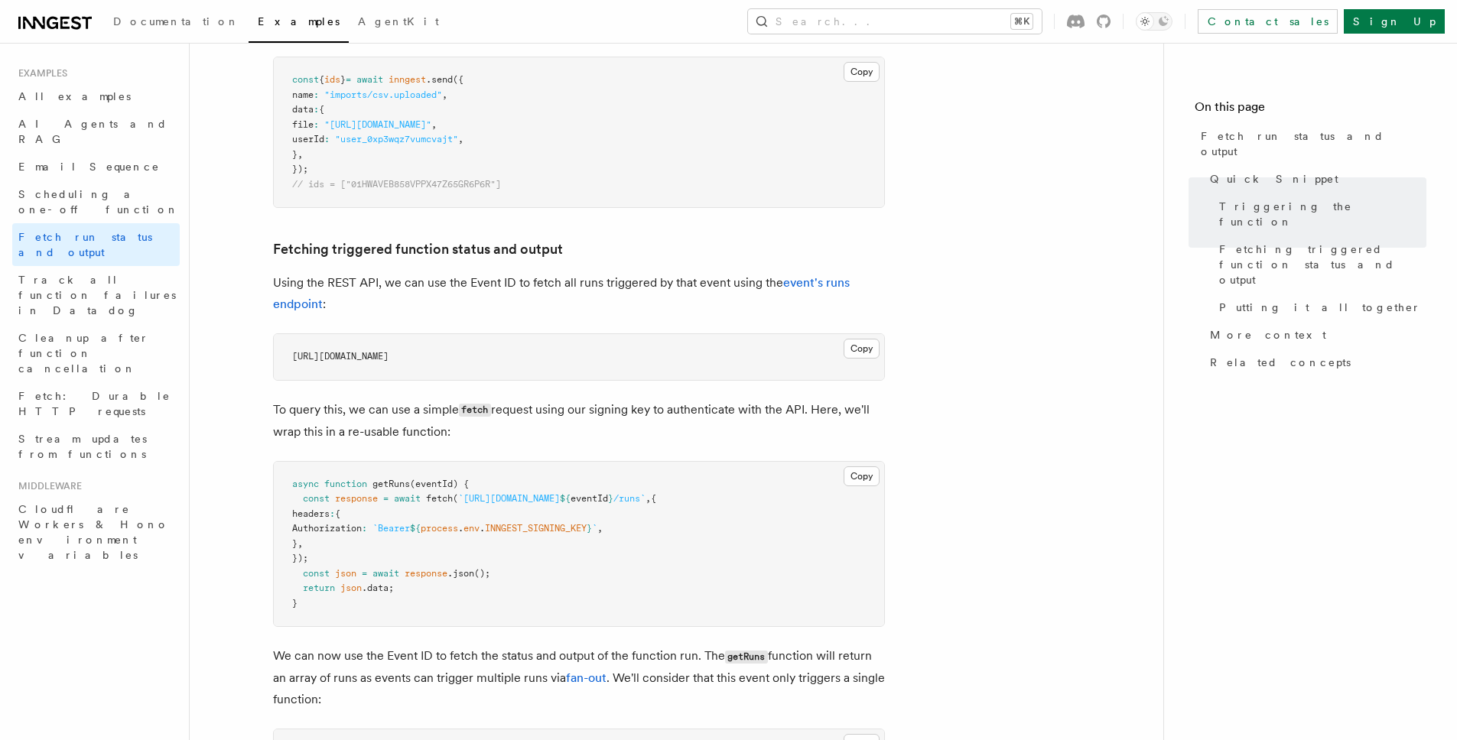
scroll to position [760, 0]
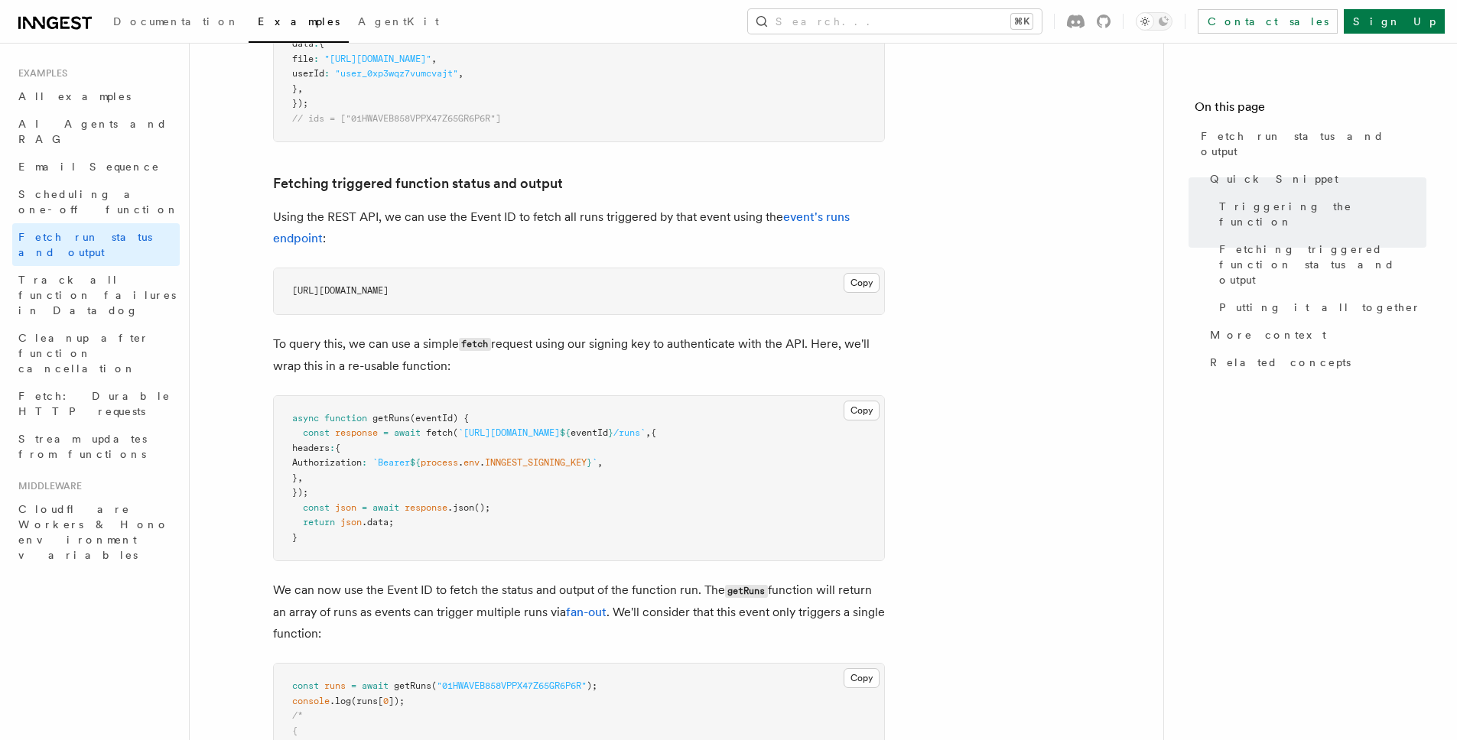
drag, startPoint x: 296, startPoint y: 292, endPoint x: 662, endPoint y: 301, distance: 366.4
click at [662, 301] on pre "[URL][DOMAIN_NAME]" at bounding box center [579, 291] width 610 height 46
click at [672, 297] on pre "[URL][DOMAIN_NAME]" at bounding box center [579, 291] width 610 height 46
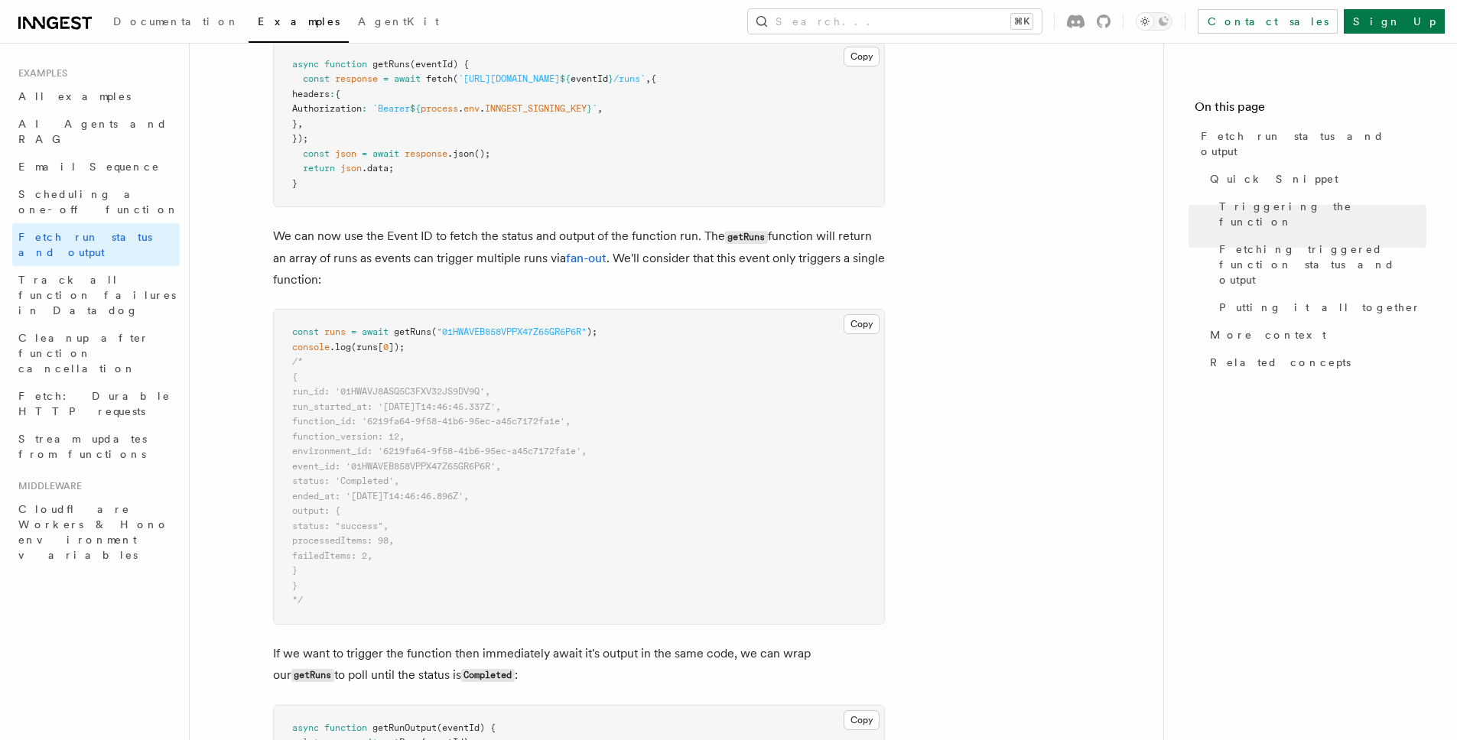
scroll to position [1203, 0]
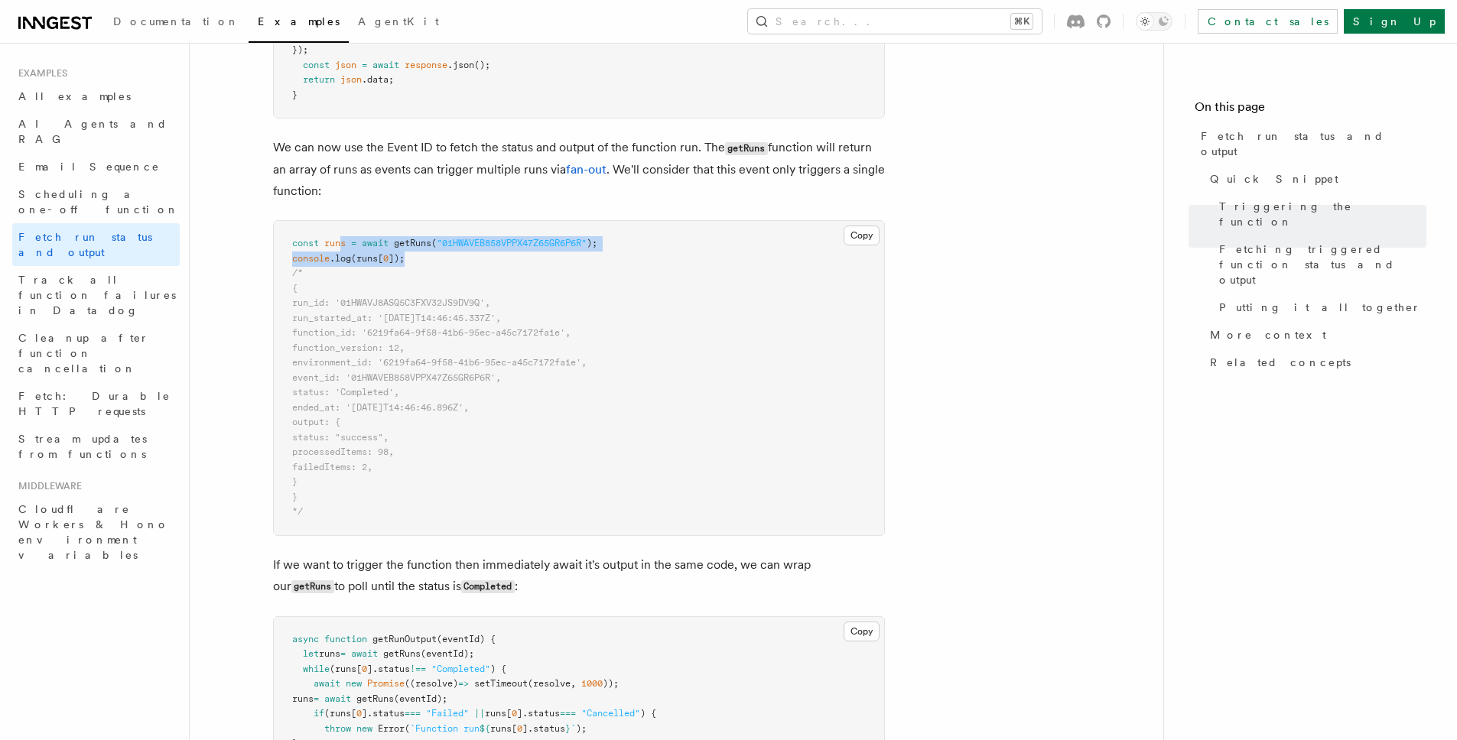
drag, startPoint x: 339, startPoint y: 240, endPoint x: 580, endPoint y: 255, distance: 242.1
click at [580, 255] on pre "const runs = await getRuns ( "01HWAVEB858VPPX47Z65GR6P6R" ); console .log (runs…" at bounding box center [579, 378] width 610 height 314
click at [674, 255] on pre "const runs = await getRuns ( "01HWAVEB858VPPX47Z65GR6P6R" ); console .log (runs…" at bounding box center [579, 375] width 610 height 314
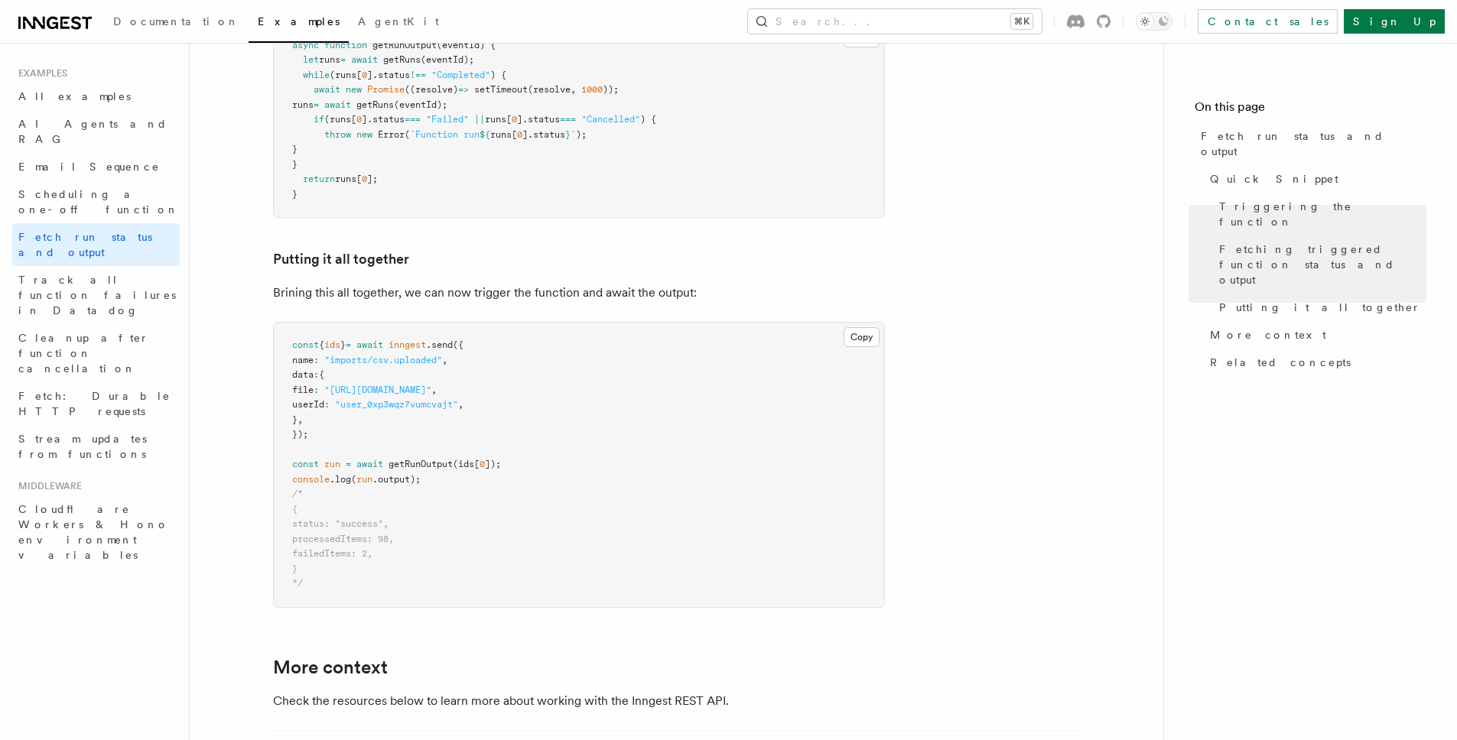
scroll to position [1878, 0]
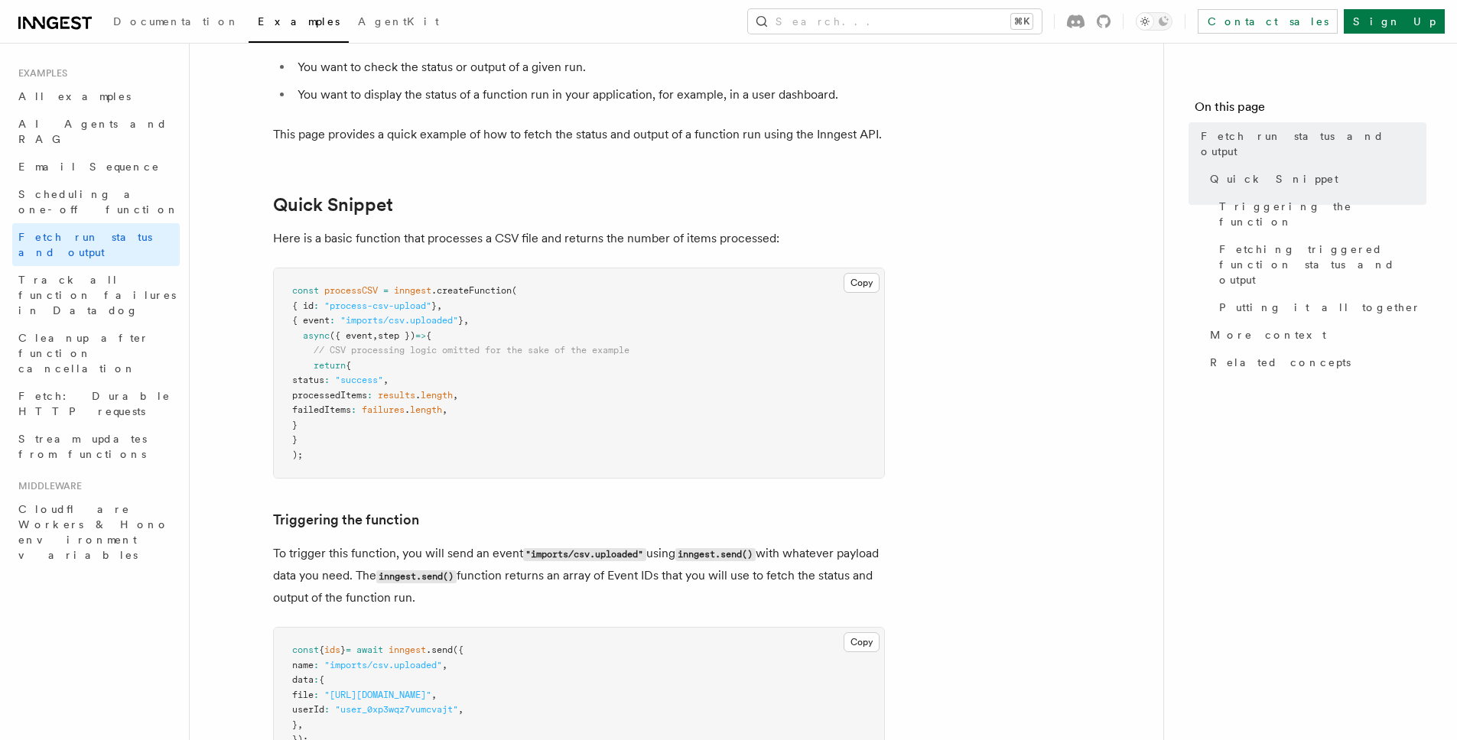
scroll to position [0, 0]
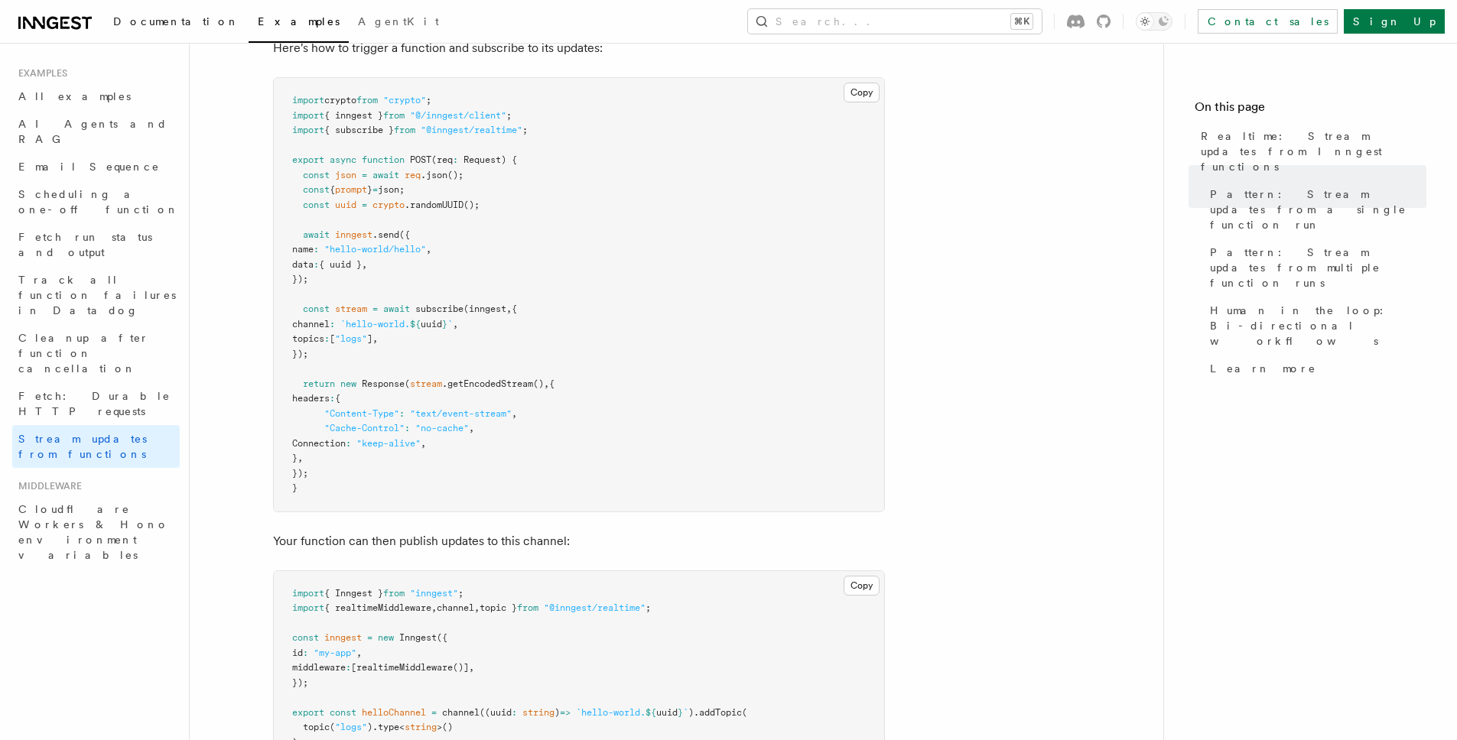
click at [171, 19] on span "Documentation" at bounding box center [176, 21] width 126 height 12
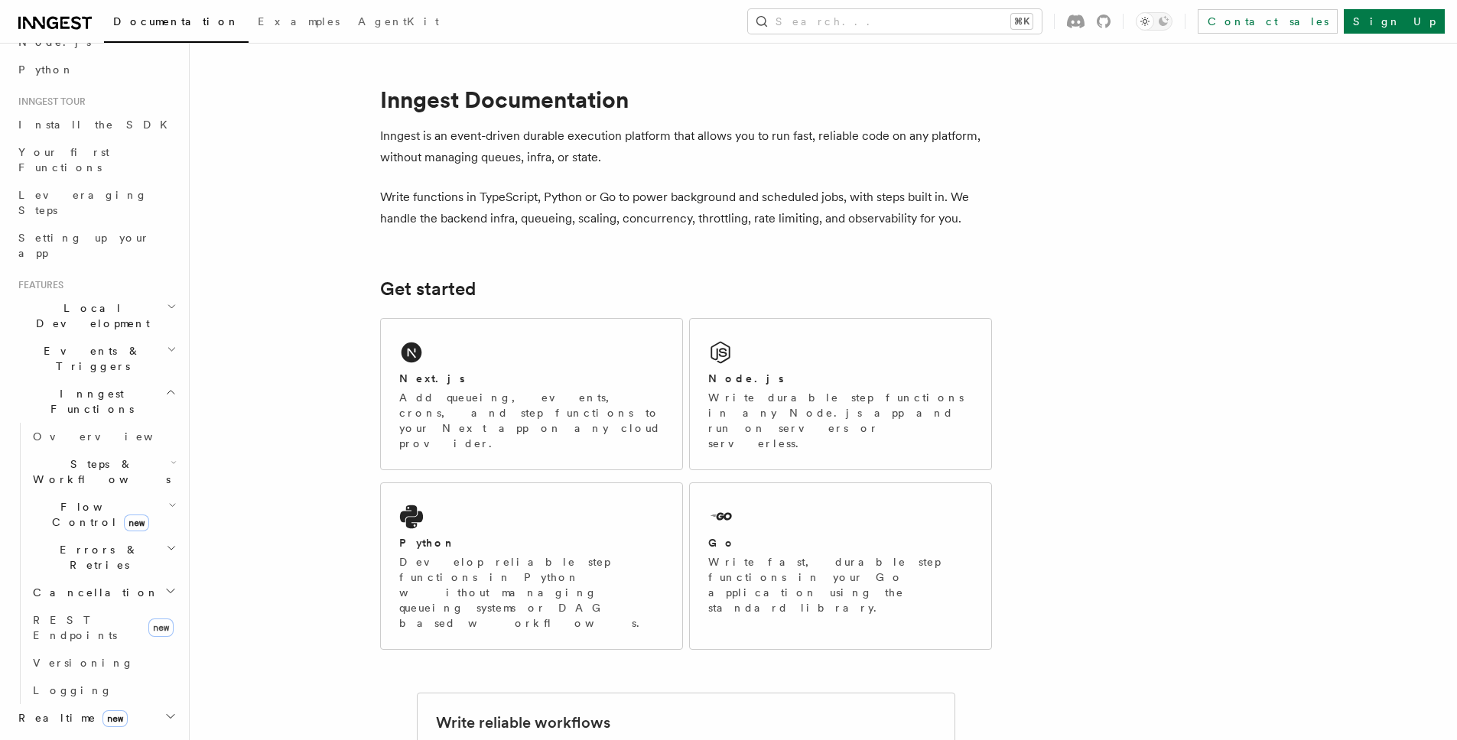
scroll to position [261, 0]
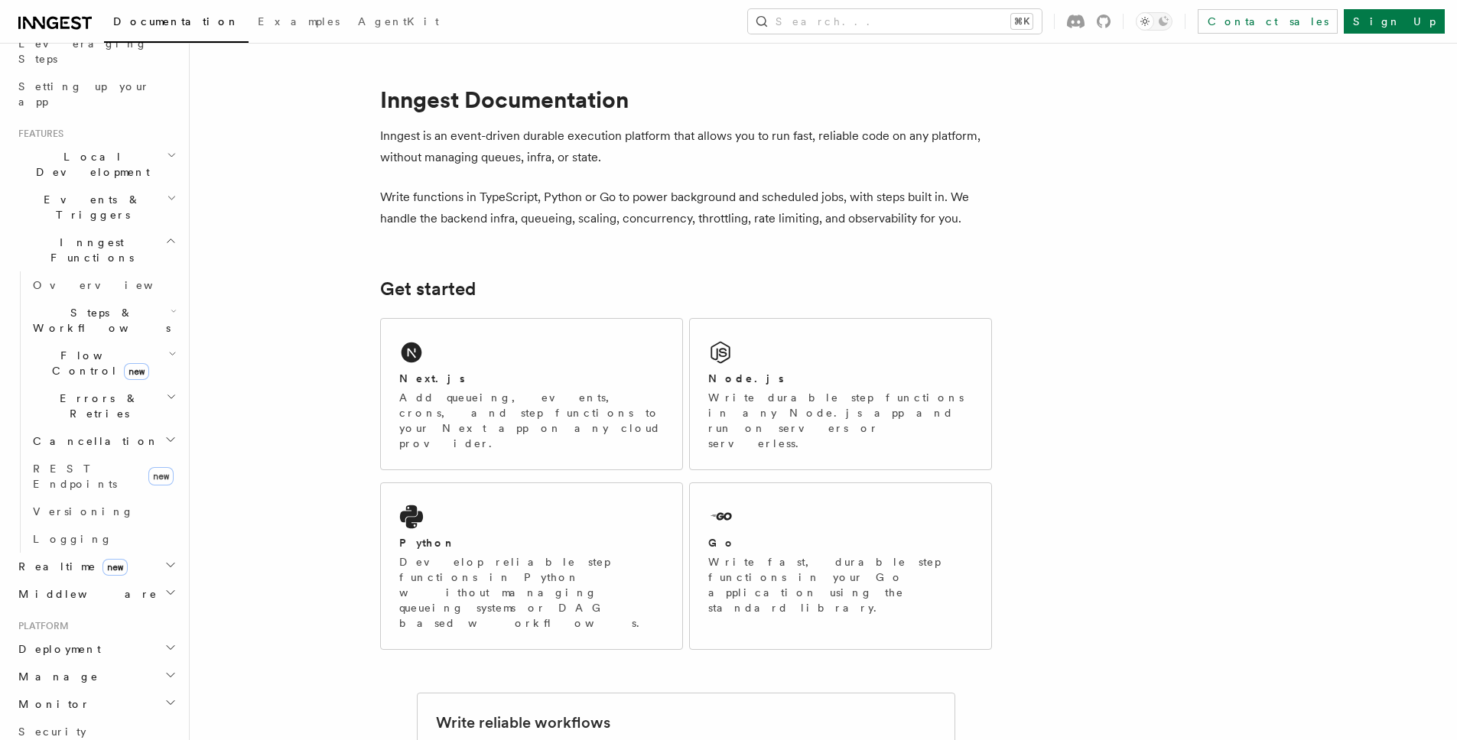
click at [142, 553] on h2 "Realtime new" at bounding box center [95, 567] width 167 height 28
click at [109, 580] on link "Overview" at bounding box center [103, 594] width 153 height 28
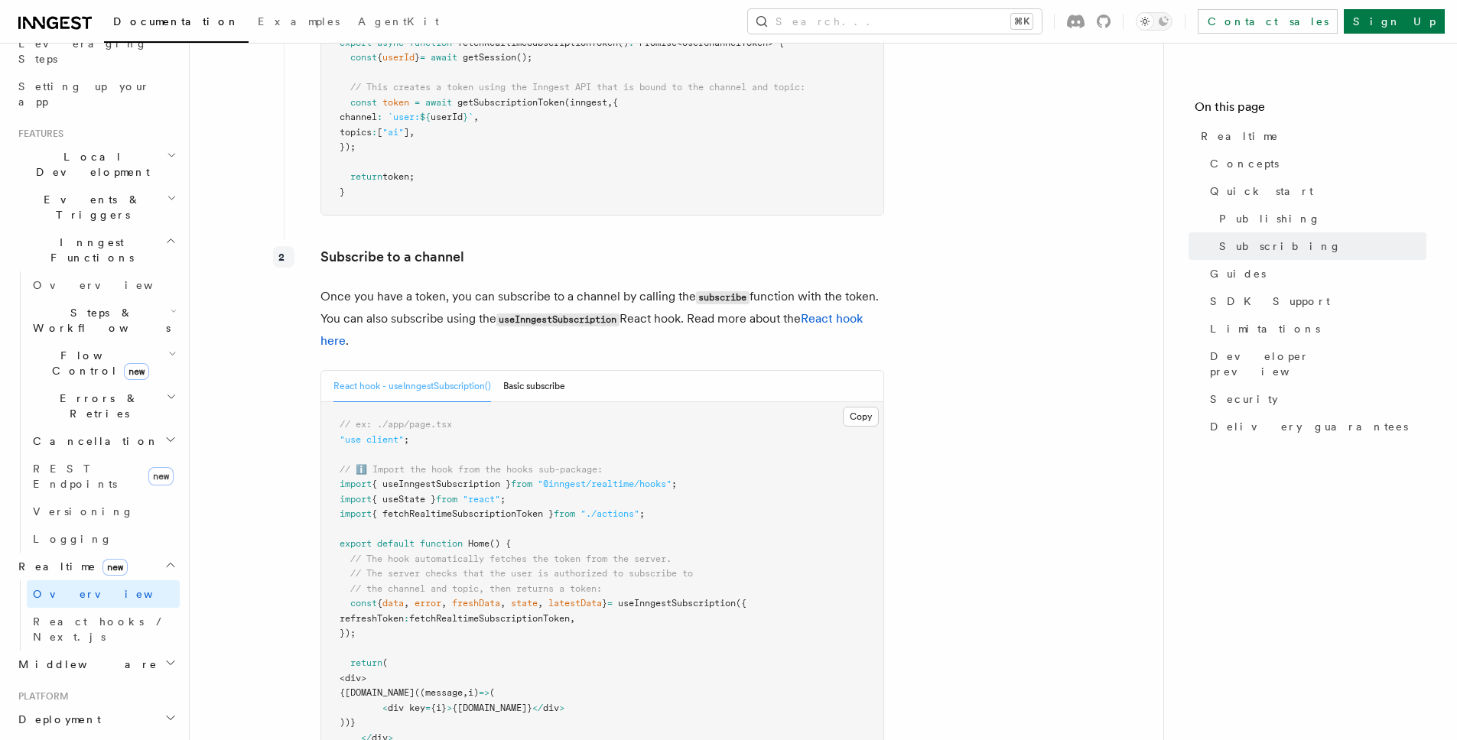
scroll to position [2508, 0]
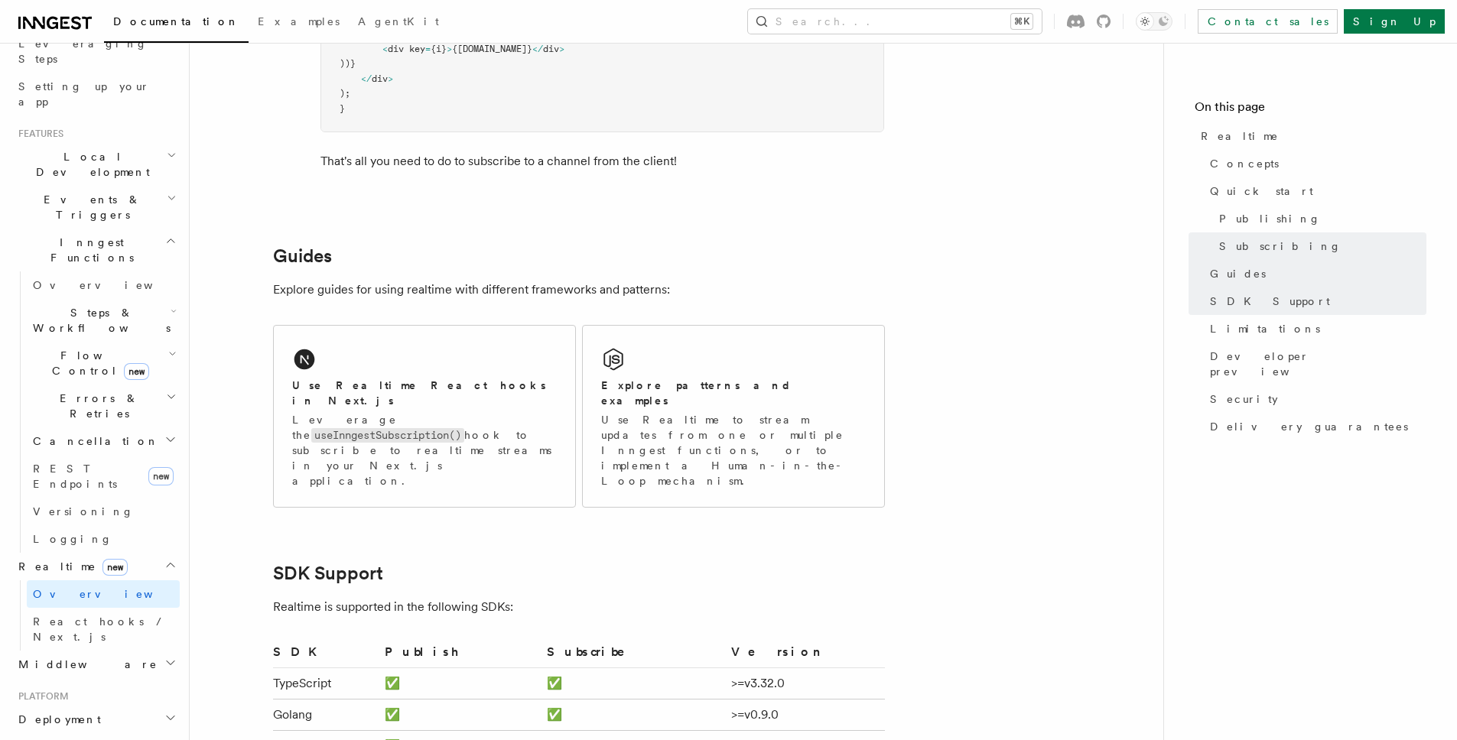
scroll to position [3144, 0]
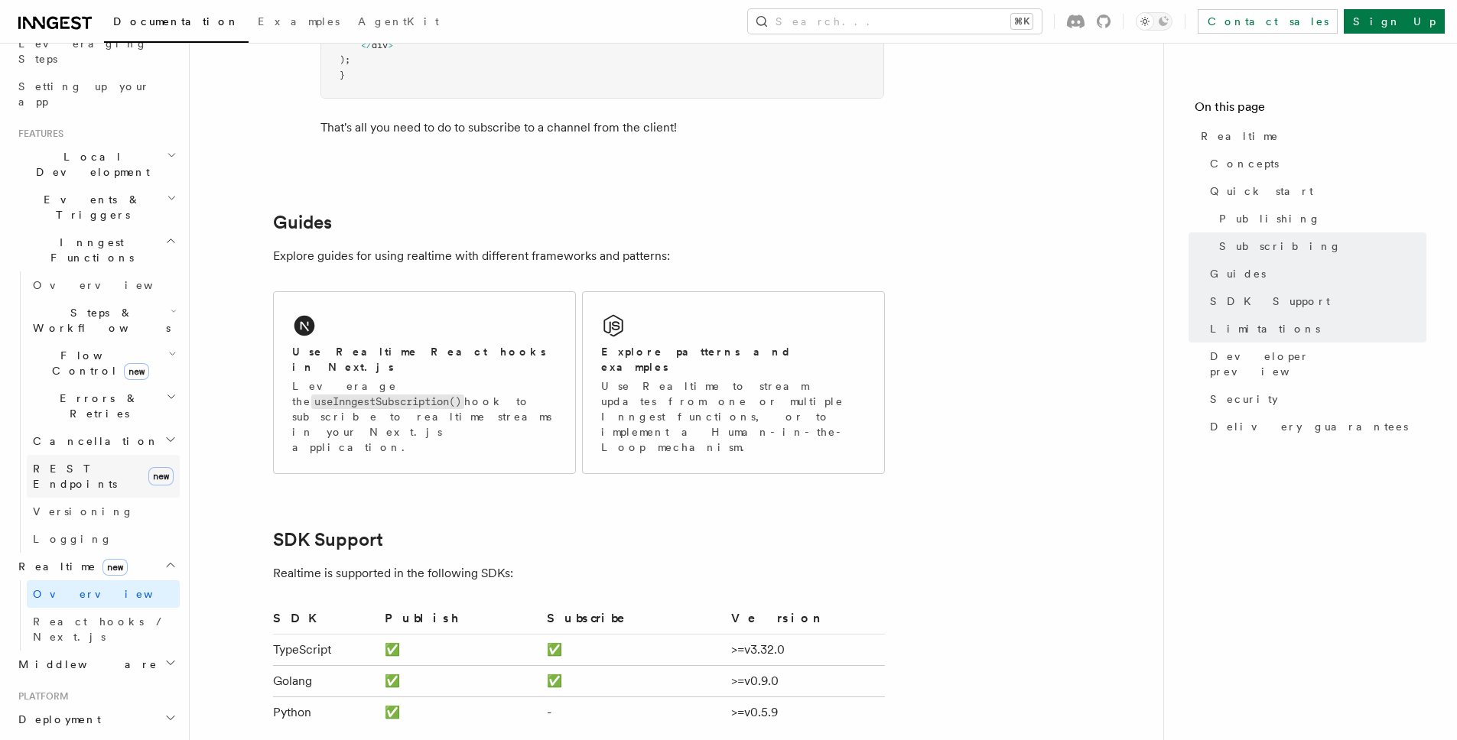
click at [80, 455] on link "REST Endpoints new" at bounding box center [103, 476] width 153 height 43
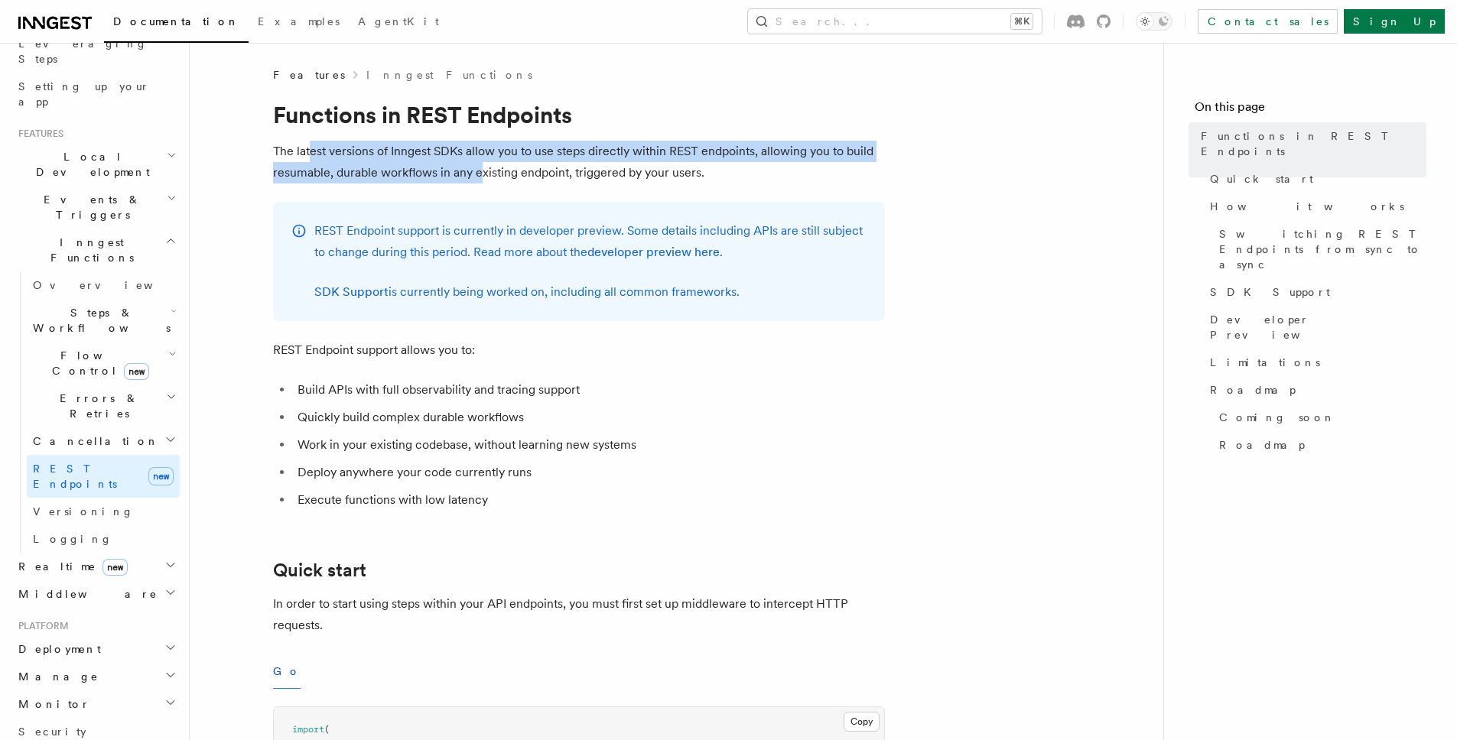
drag, startPoint x: 314, startPoint y: 156, endPoint x: 477, endPoint y: 173, distance: 163.7
click at [477, 173] on p "The latest versions of Inngest SDKs allow you to use steps directly within REST…" at bounding box center [579, 162] width 612 height 43
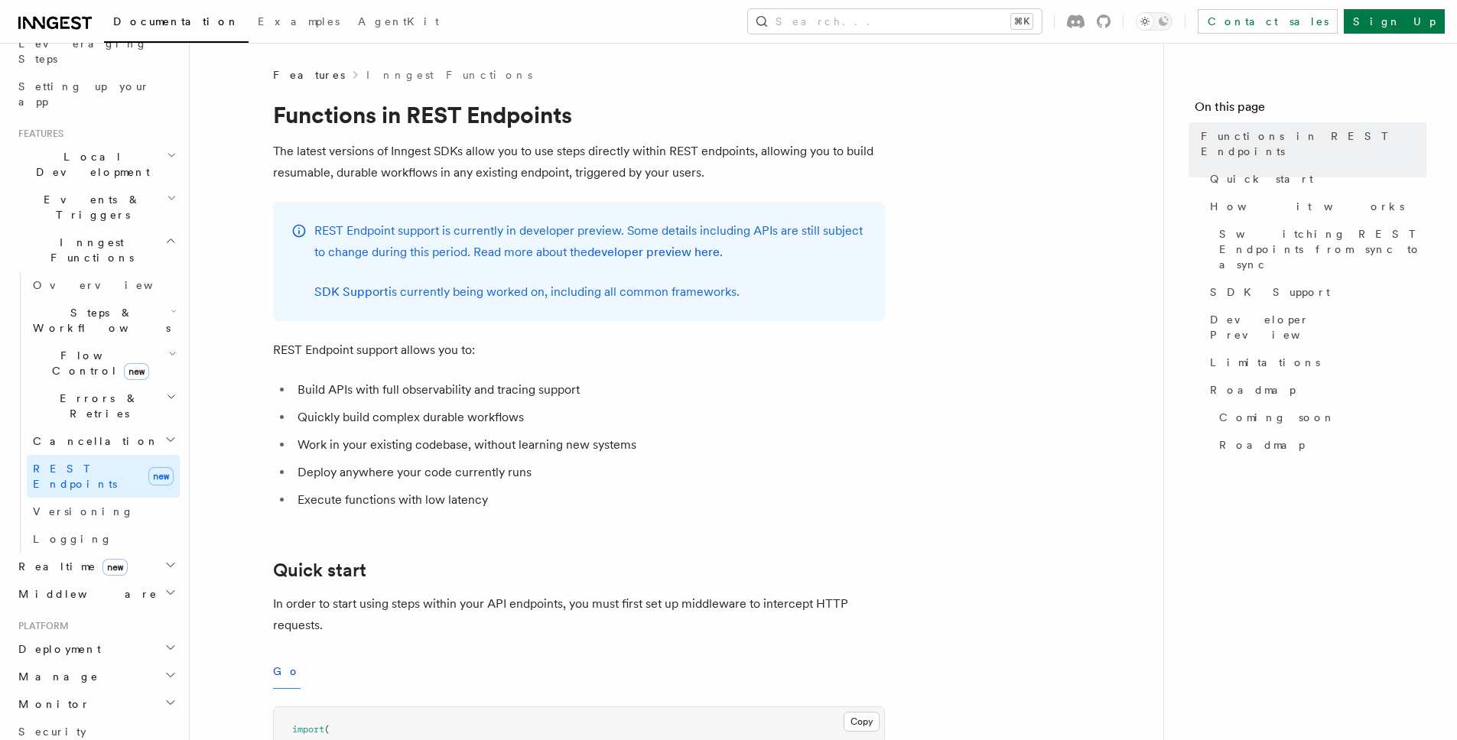
click at [483, 401] on ul "Build APIs with full observability and tracing support Quickly build complex du…" at bounding box center [579, 445] width 612 height 132
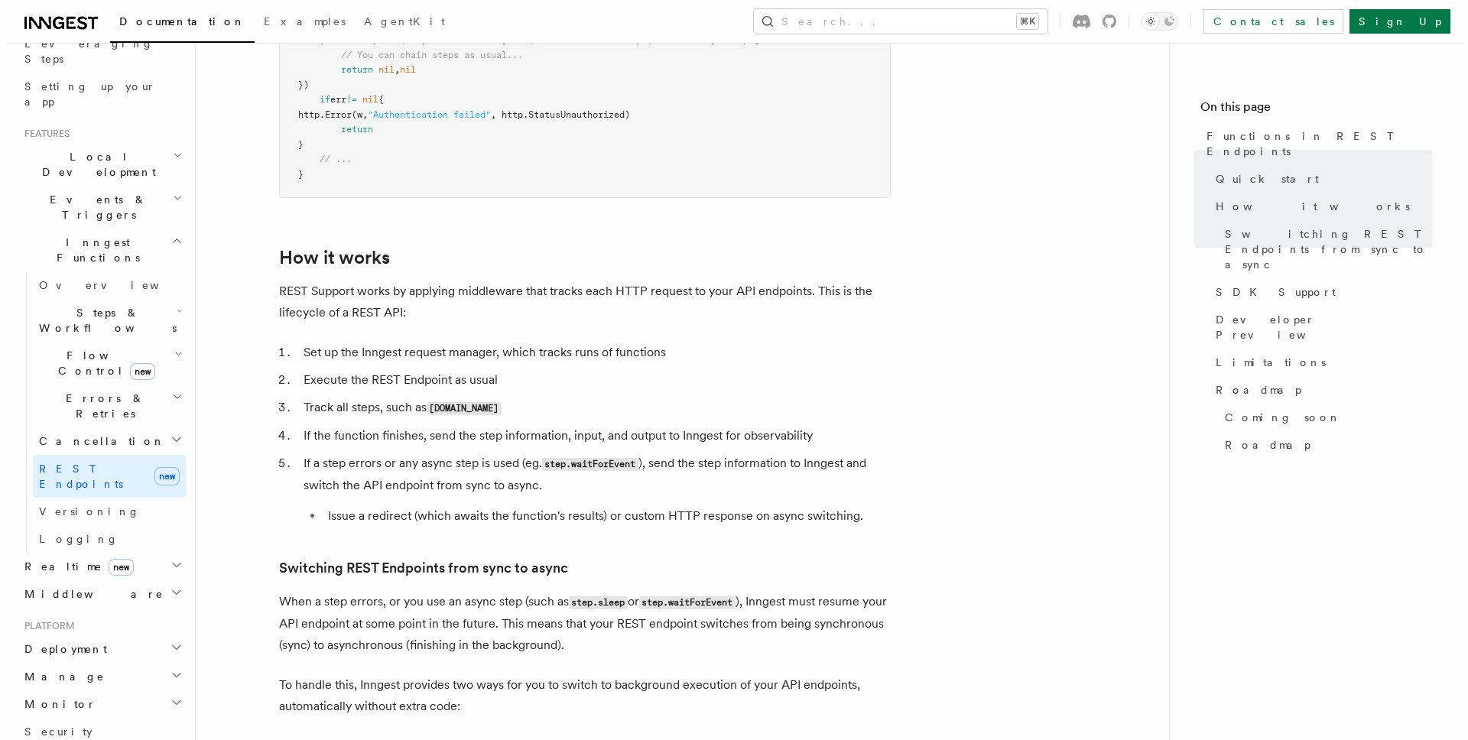
scroll to position [1445, 0]
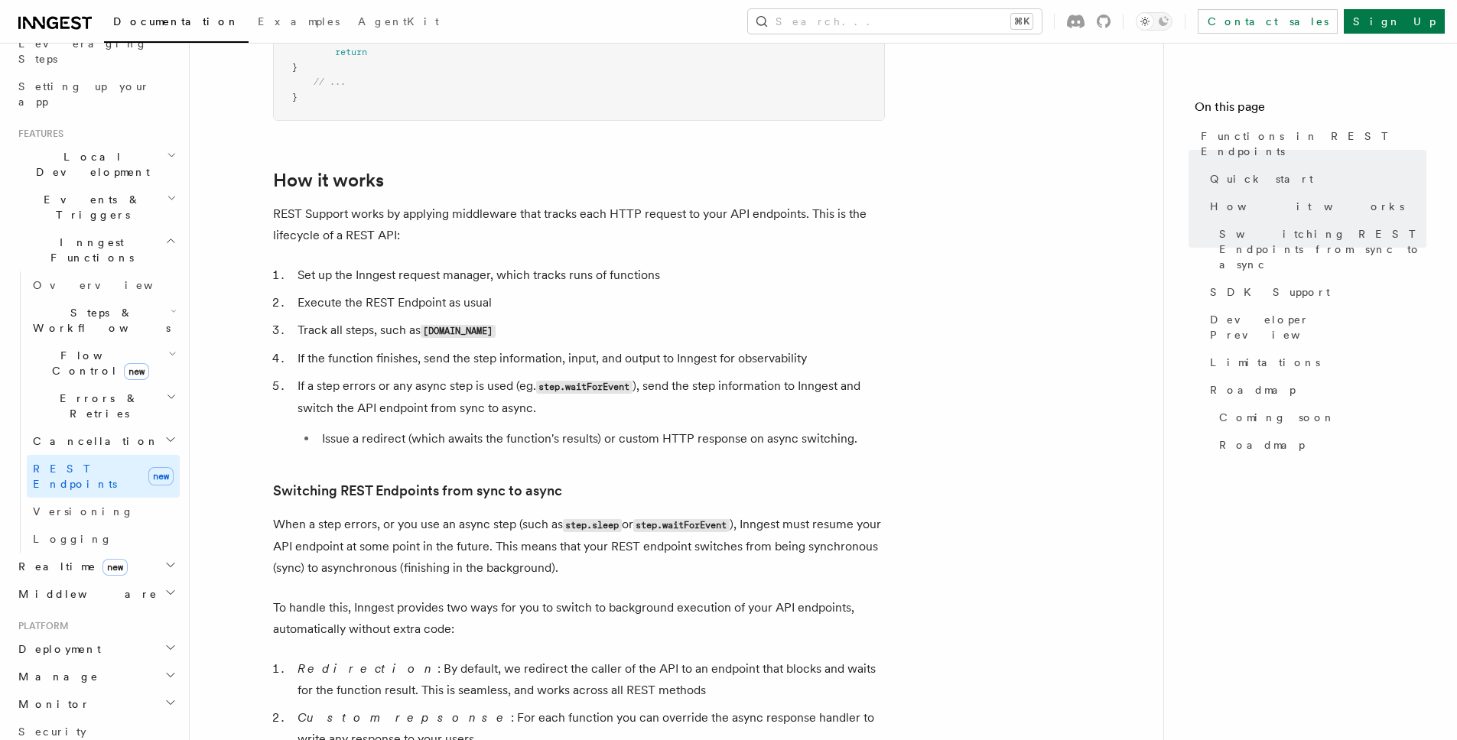
click at [895, 218] on article "Features Inngest Functions Functions in REST Endpoints The latest versions of I…" at bounding box center [676, 352] width 924 height 3460
click at [855, 202] on article "Features Inngest Functions Functions in REST Endpoints The latest versions of I…" at bounding box center [676, 352] width 924 height 3460
click at [839, 206] on p "REST Support works by applying middleware that tracks each HTTP request to your…" at bounding box center [579, 224] width 612 height 43
click at [888, 219] on article "Features Inngest Functions Functions in REST Endpoints The latest versions of I…" at bounding box center [676, 352] width 924 height 3460
click at [885, 214] on article "Features Inngest Functions Functions in REST Endpoints The latest versions of I…" at bounding box center [676, 352] width 924 height 3460
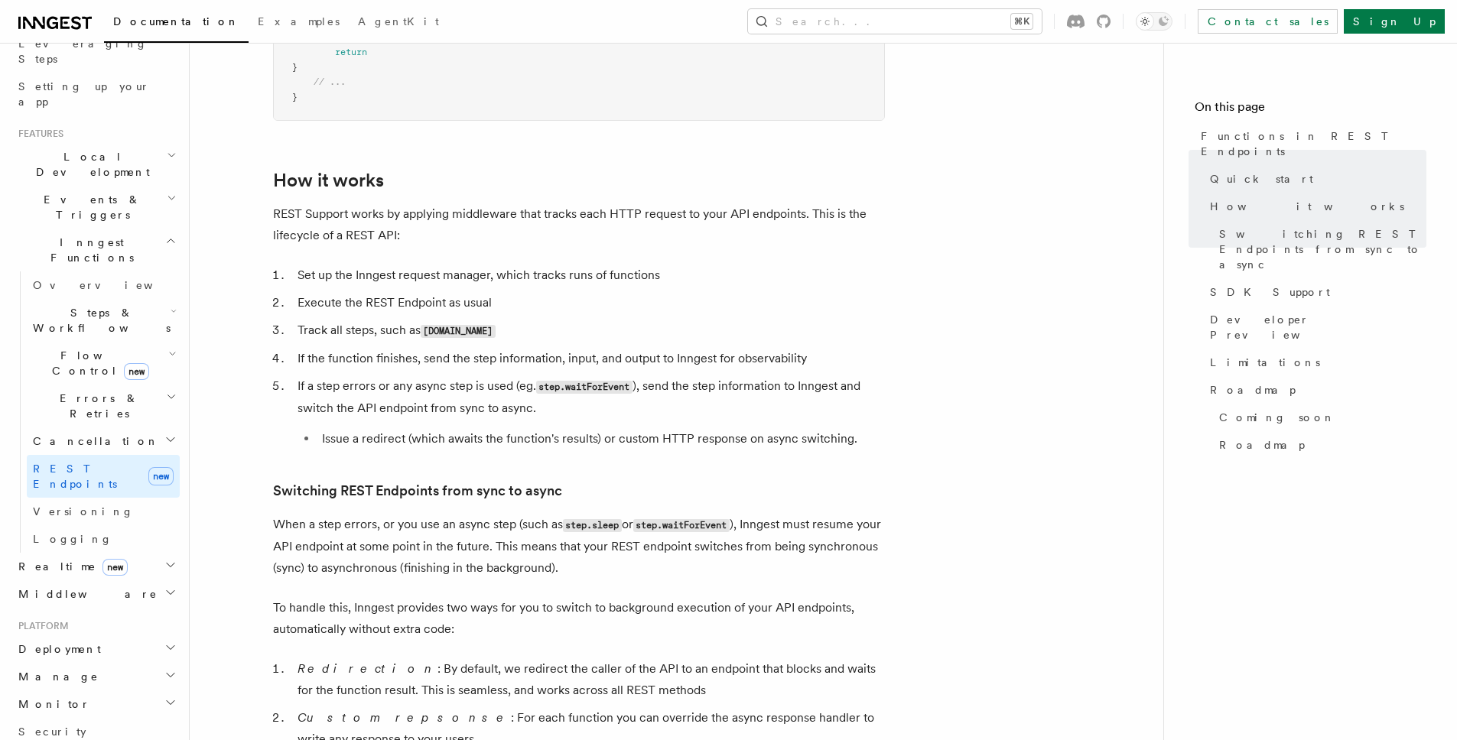
click at [992, 124] on article "Features Inngest Functions Functions in REST Endpoints The latest versions of I…" at bounding box center [676, 352] width 924 height 3460
click at [970, 18] on button "Search... ⌘K" at bounding box center [895, 21] width 294 height 24
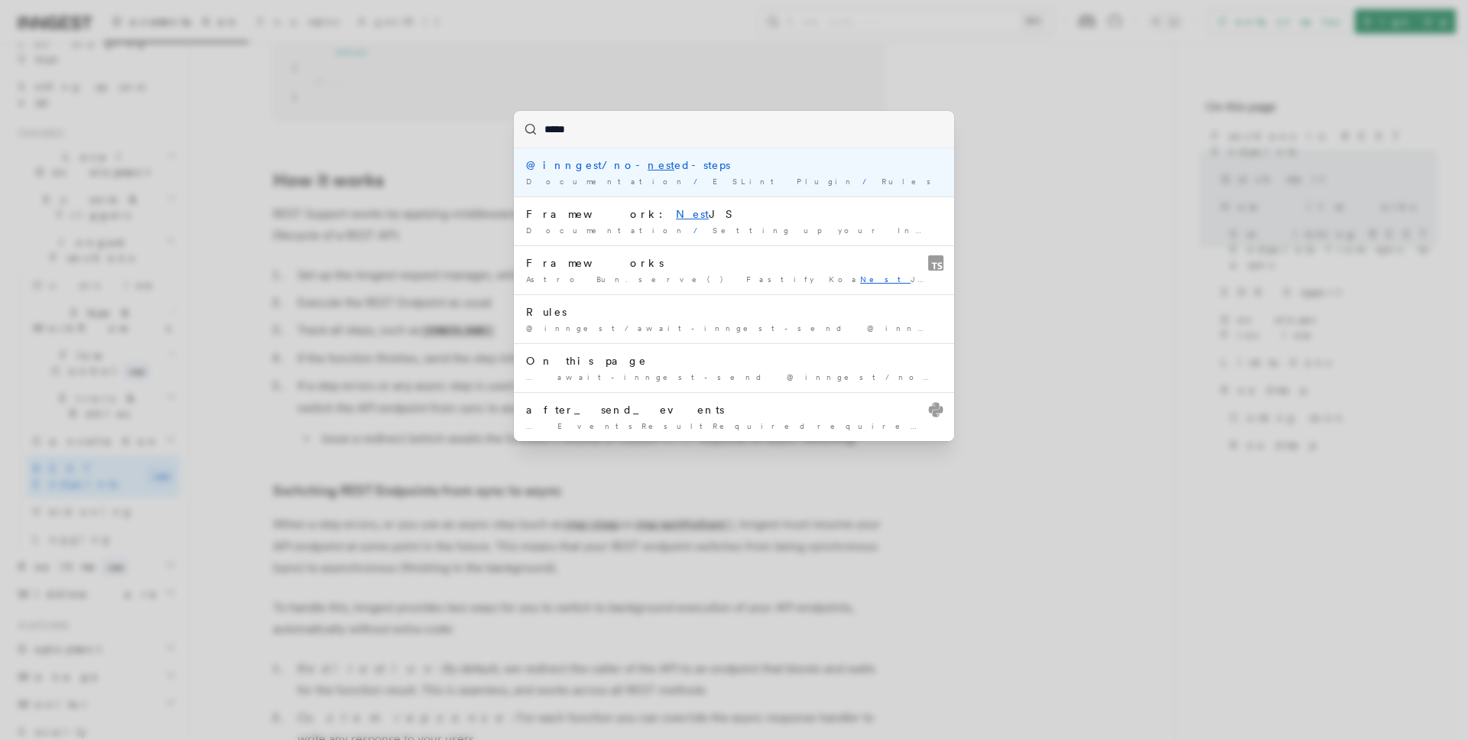
type input "******"
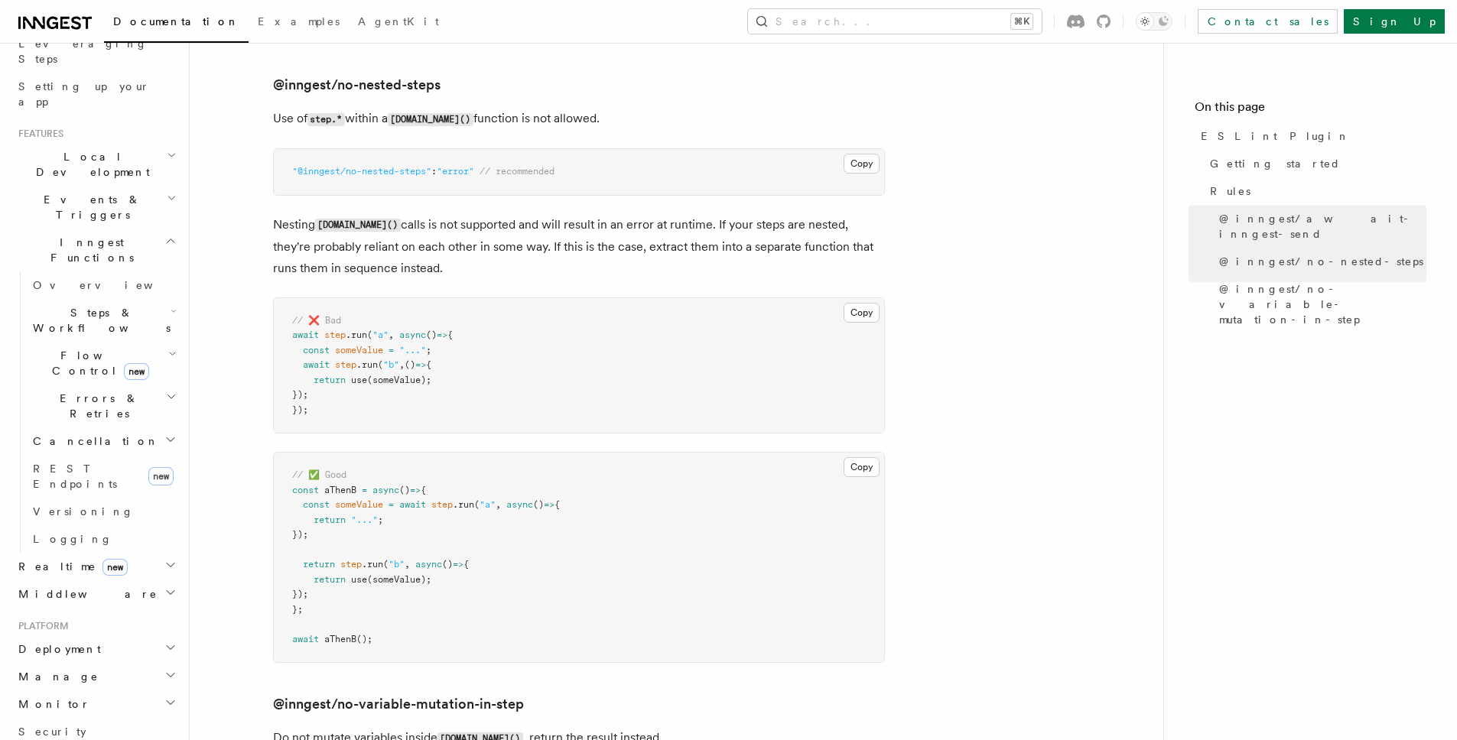
scroll to position [1321, 0]
drag, startPoint x: 273, startPoint y: 119, endPoint x: 733, endPoint y: 127, distance: 459.6
click at [724, 124] on p "Use of step.* within a [DOMAIN_NAME]() function is not allowed." at bounding box center [579, 117] width 612 height 22
drag, startPoint x: 1023, startPoint y: 308, endPoint x: 1030, endPoint y: 197, distance: 111.8
click at [1030, 197] on article "References TypeScript SDK Using the SDK ESLint Plugin An ESLint plugin is avail…" at bounding box center [676, 183] width 924 height 2874
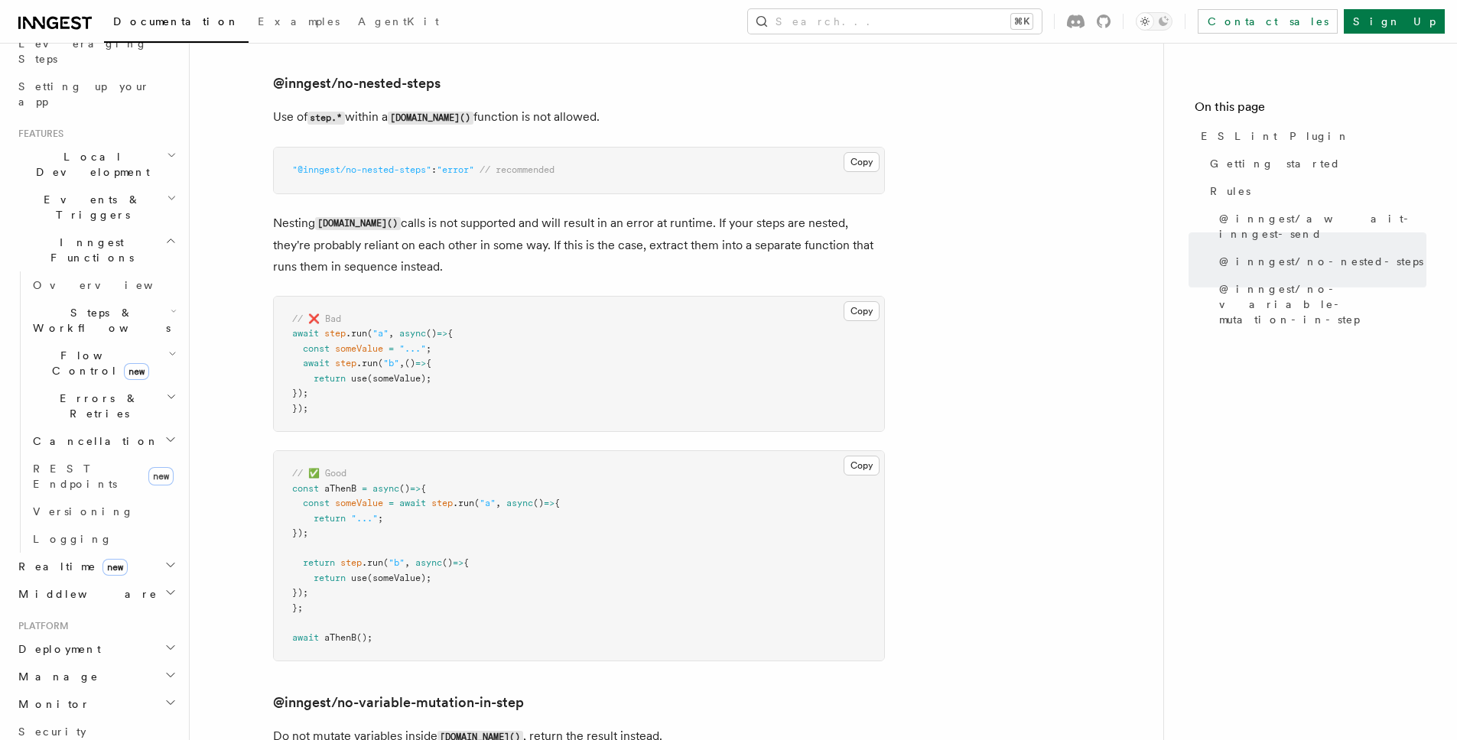
click at [1031, 199] on article "References TypeScript SDK Using the SDK ESLint Plugin An ESLint plugin is avail…" at bounding box center [676, 183] width 924 height 2874
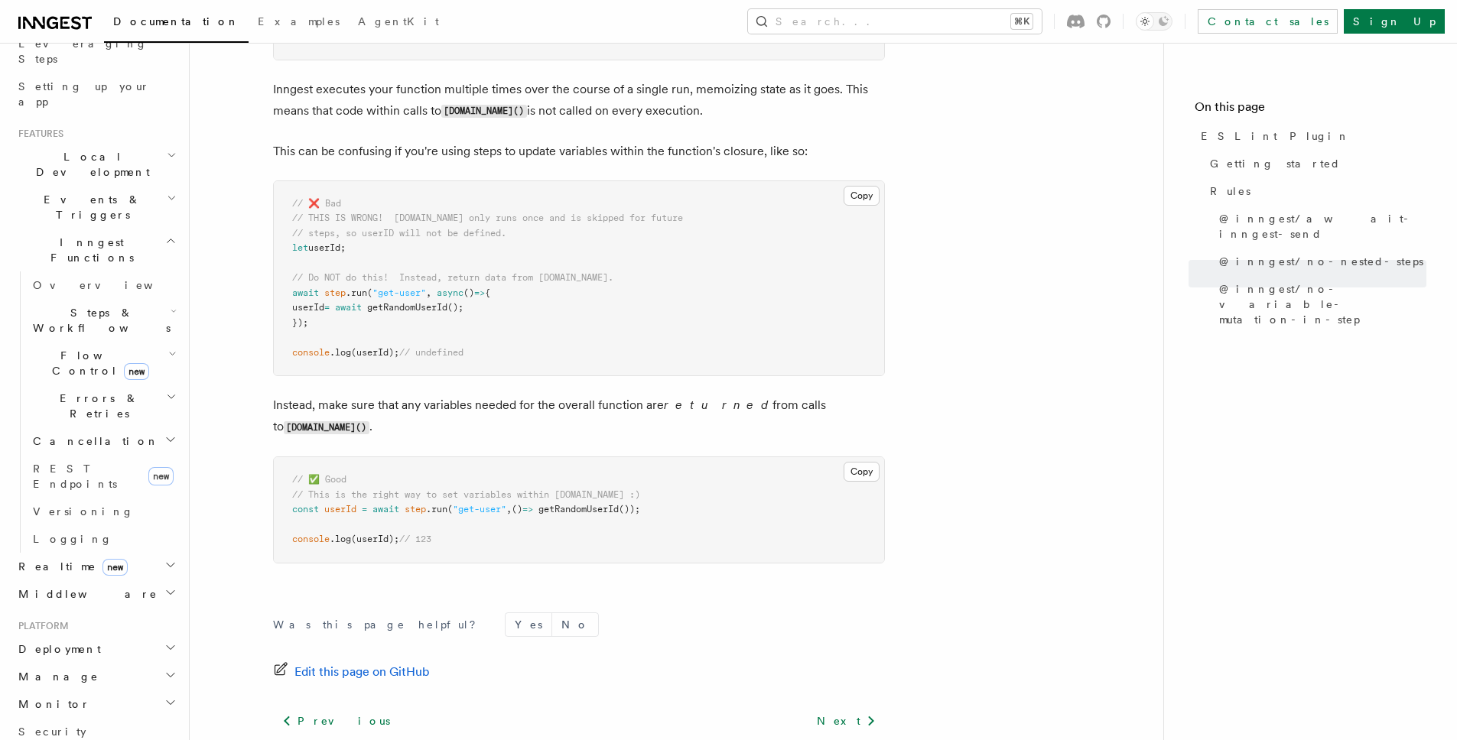
scroll to position [2182, 0]
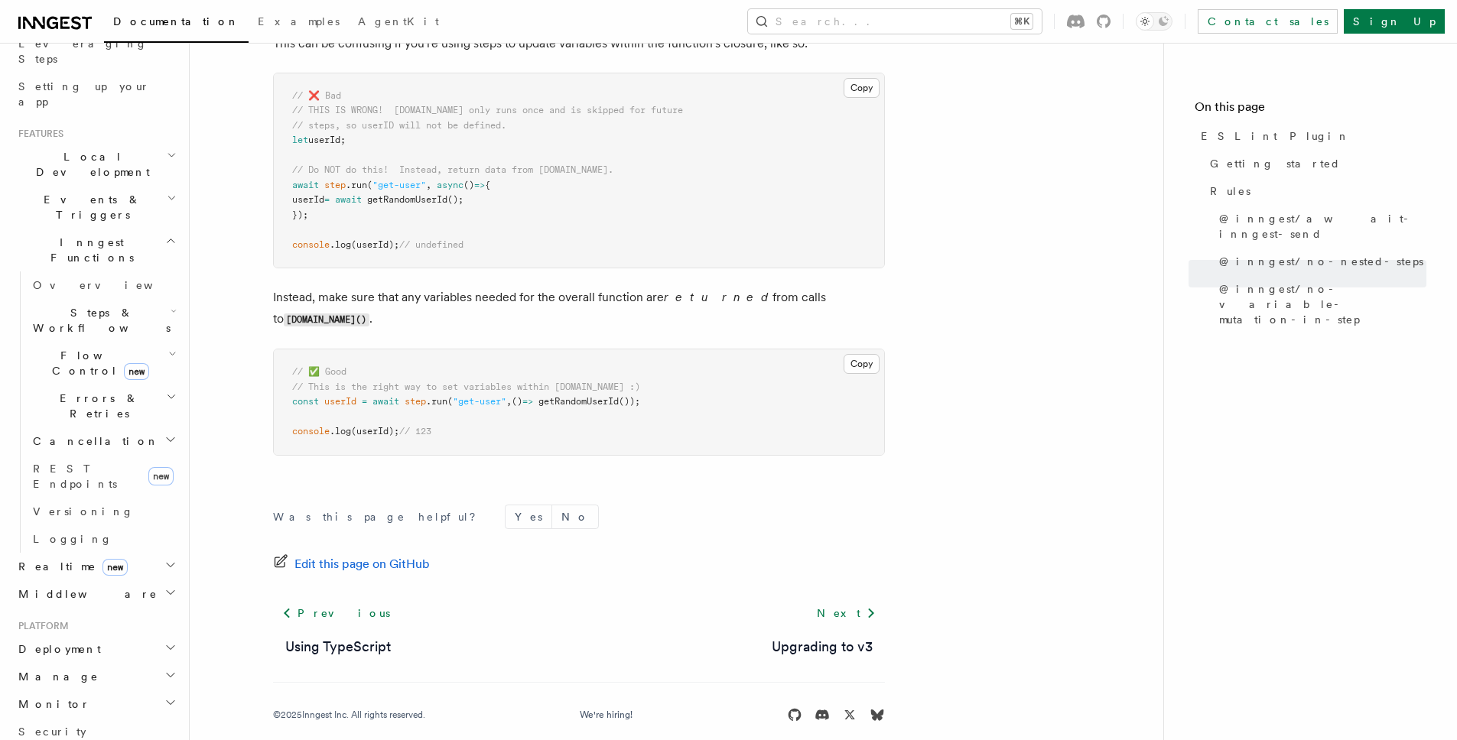
click at [165, 235] on icon "button" at bounding box center [170, 241] width 11 height 12
click at [167, 192] on icon "button" at bounding box center [172, 198] width 10 height 12
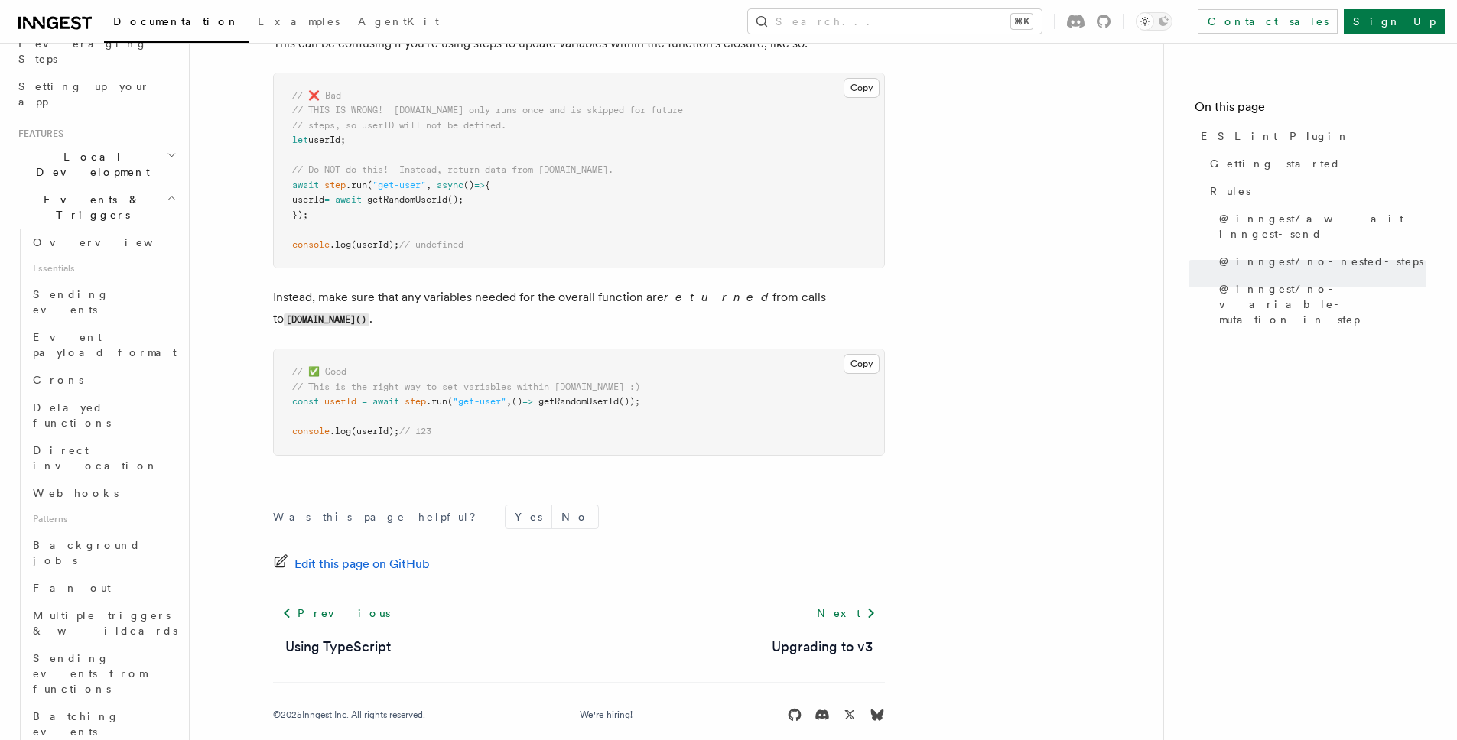
click at [167, 192] on icon "button" at bounding box center [172, 198] width 10 height 12
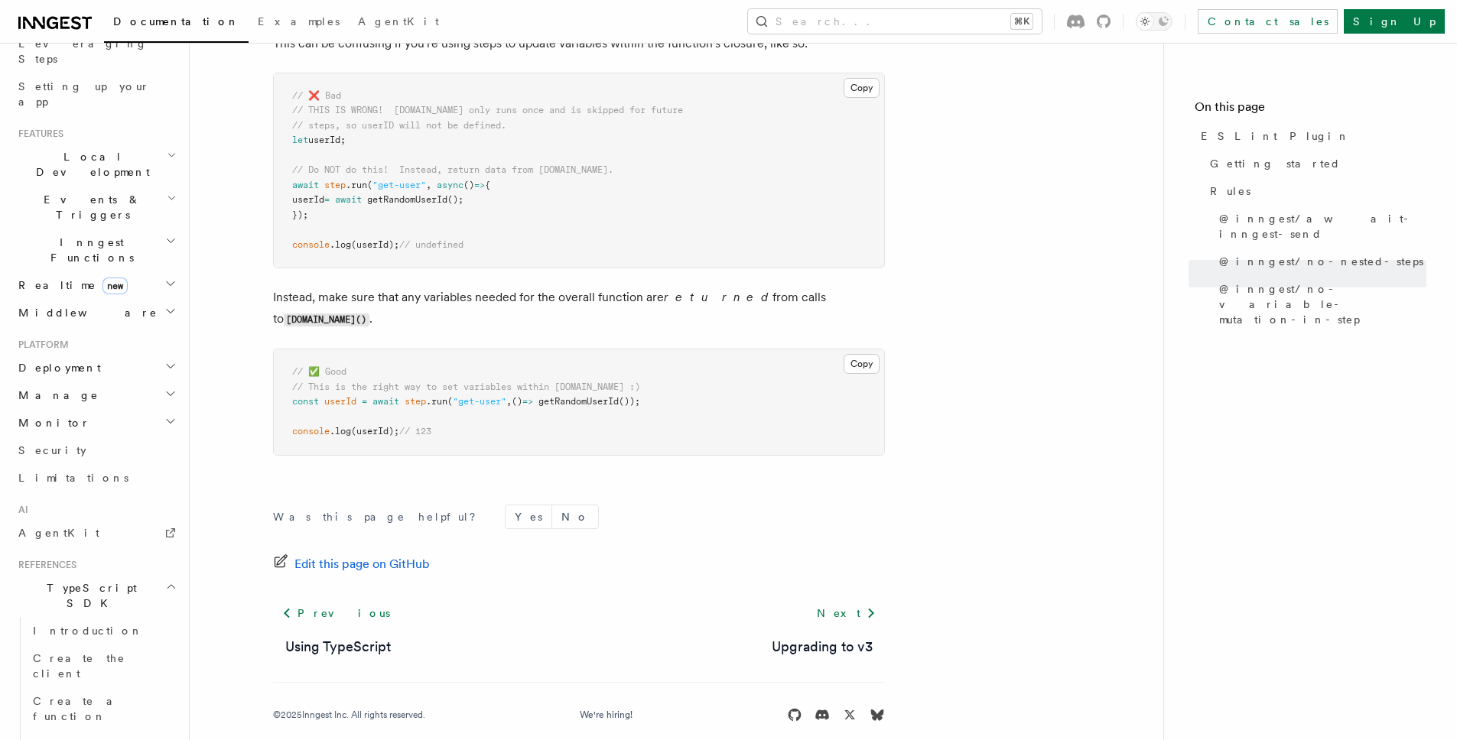
click at [142, 229] on h2 "Inngest Functions" at bounding box center [95, 250] width 167 height 43
click at [171, 305] on icon "button" at bounding box center [174, 311] width 6 height 12
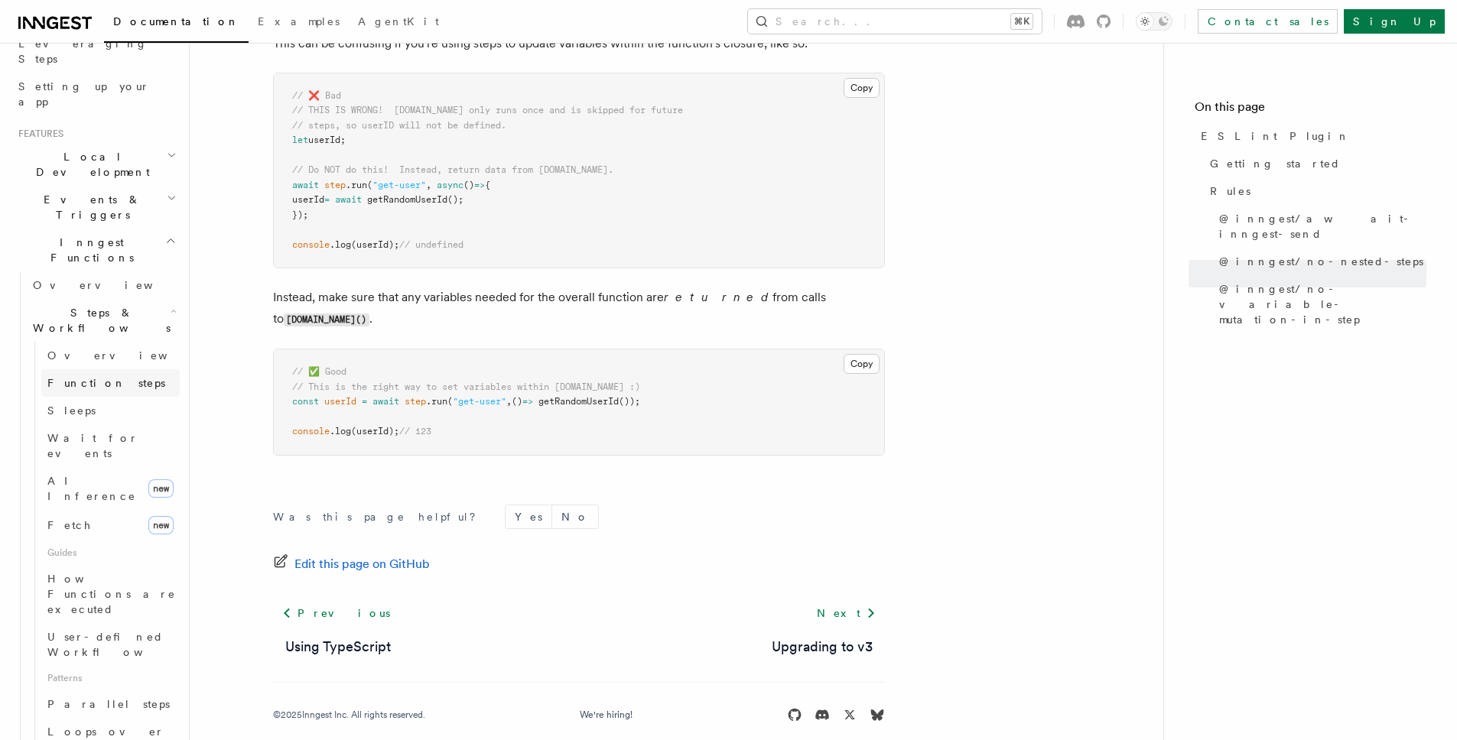
click at [121, 369] on link "Function steps" at bounding box center [110, 383] width 138 height 28
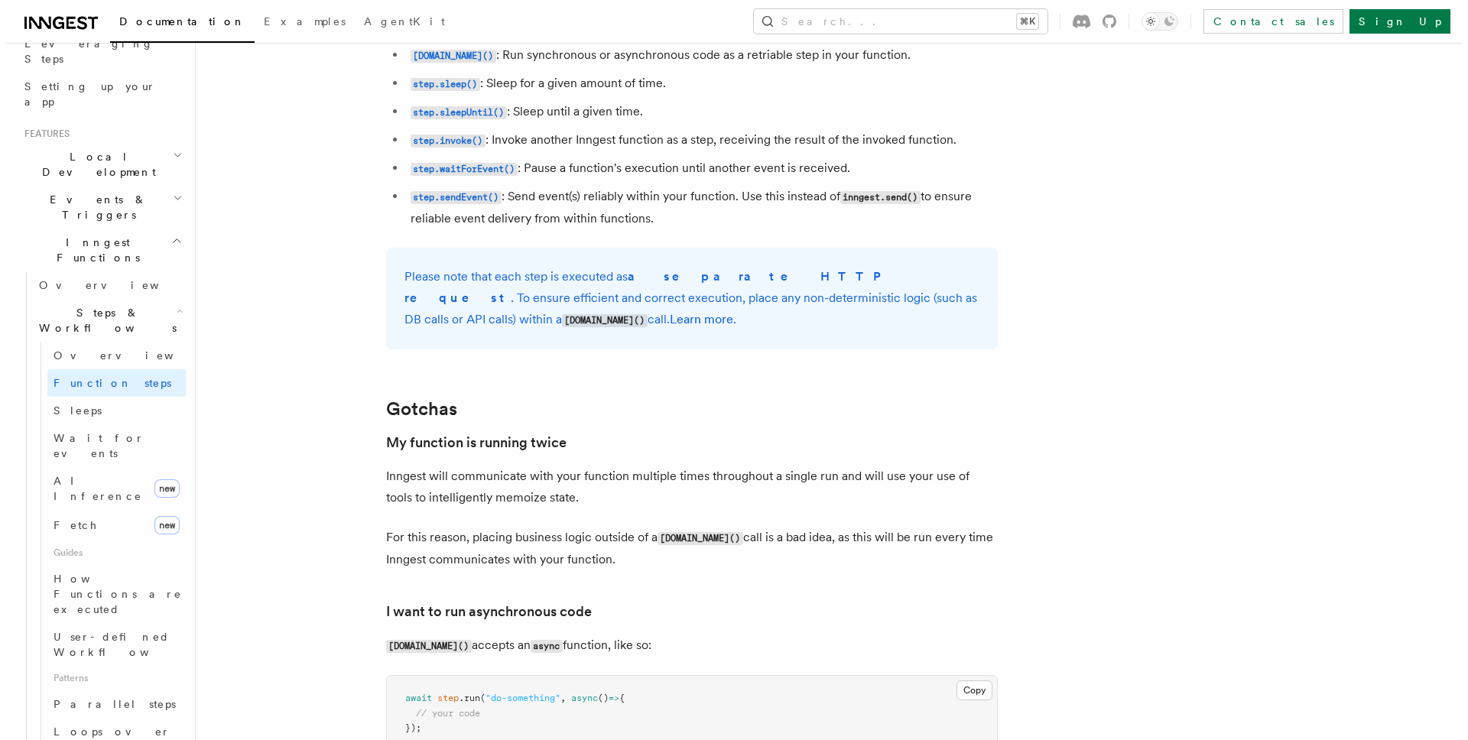
scroll to position [3126, 0]
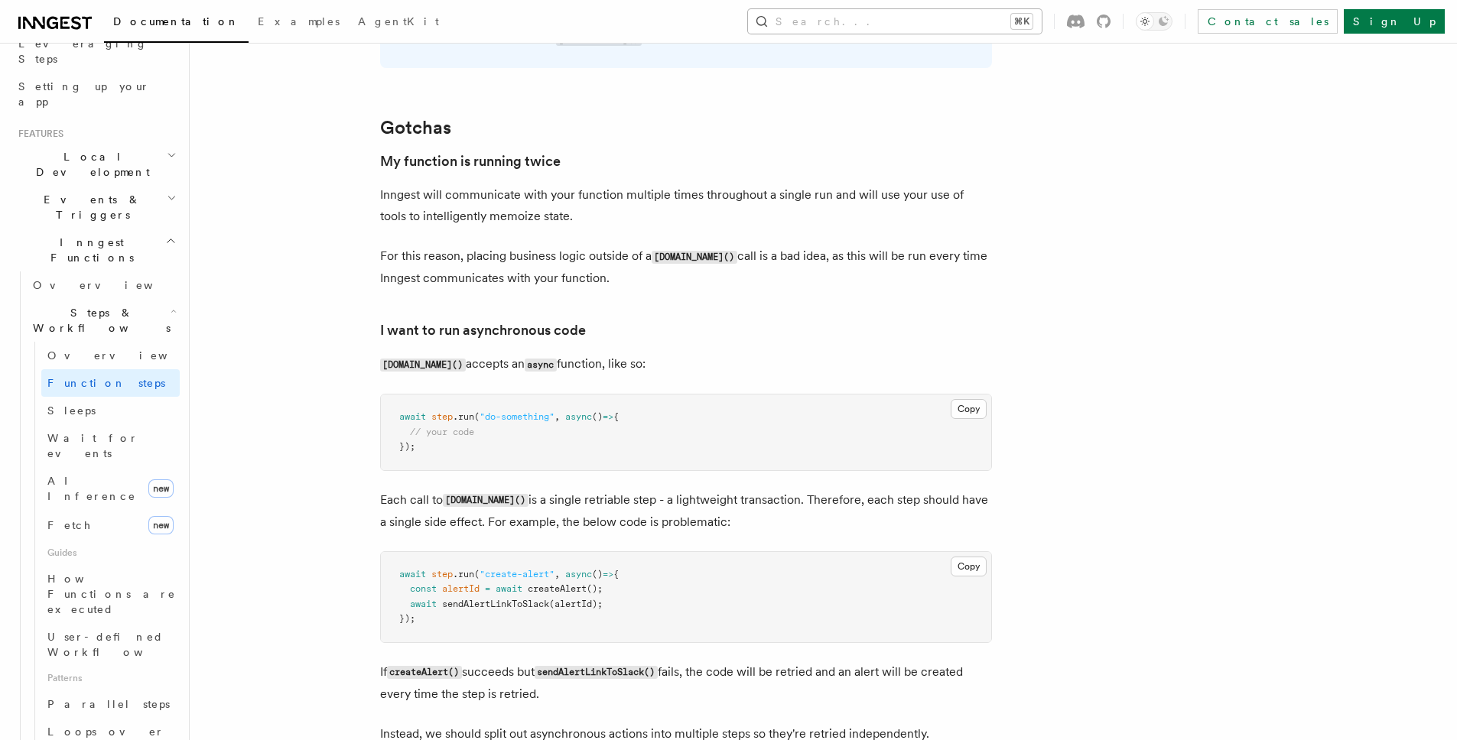
click at [937, 31] on button "Search... ⌘K" at bounding box center [895, 21] width 294 height 24
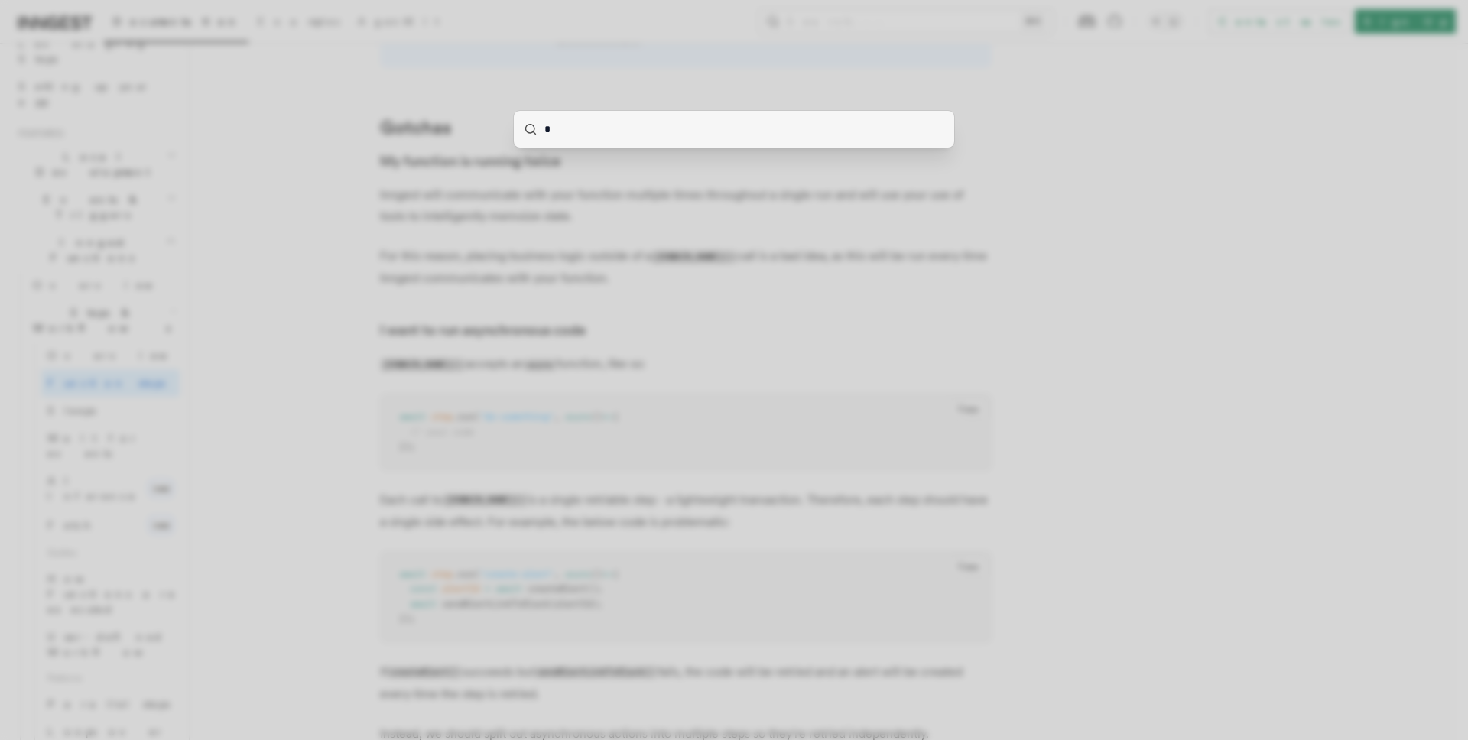
type input "**"
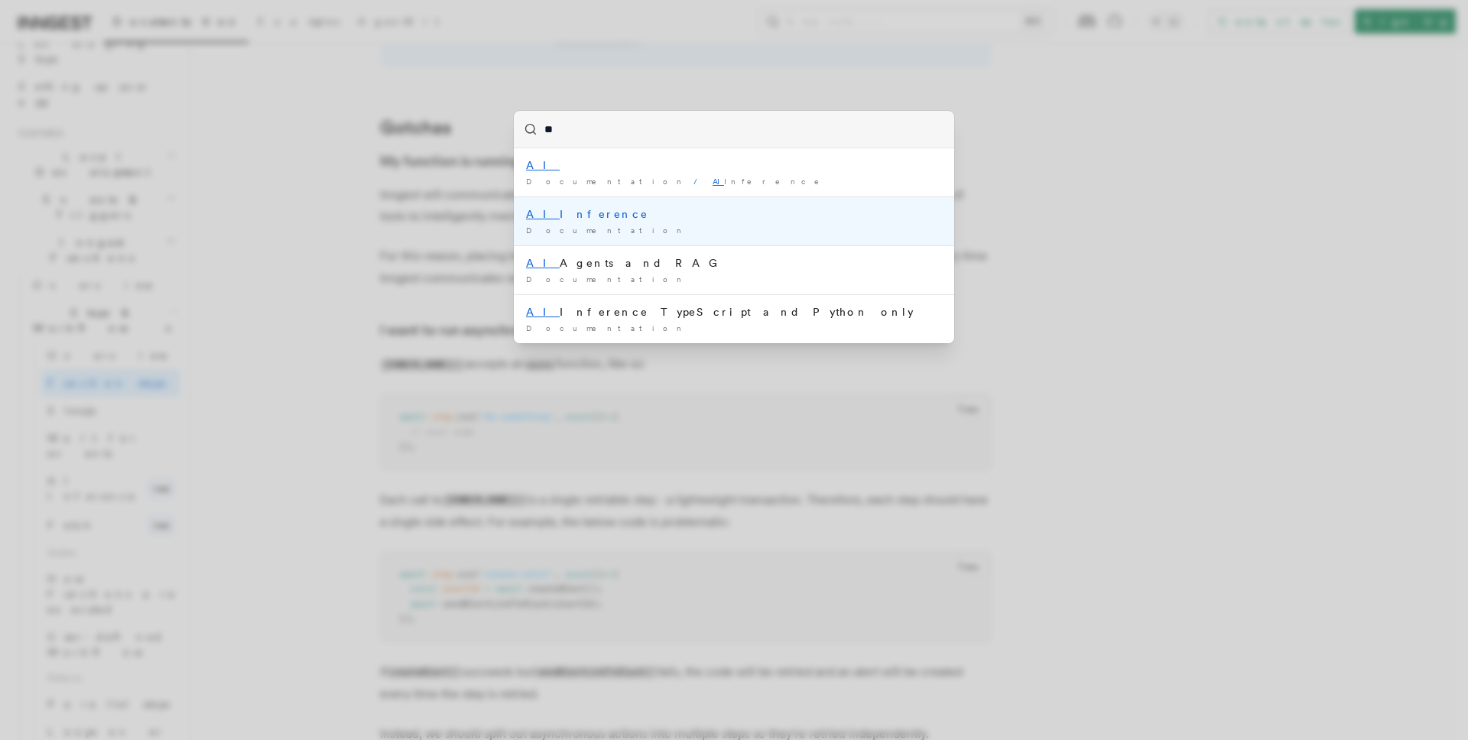
click at [600, 220] on div "AI Inference" at bounding box center [734, 213] width 416 height 15
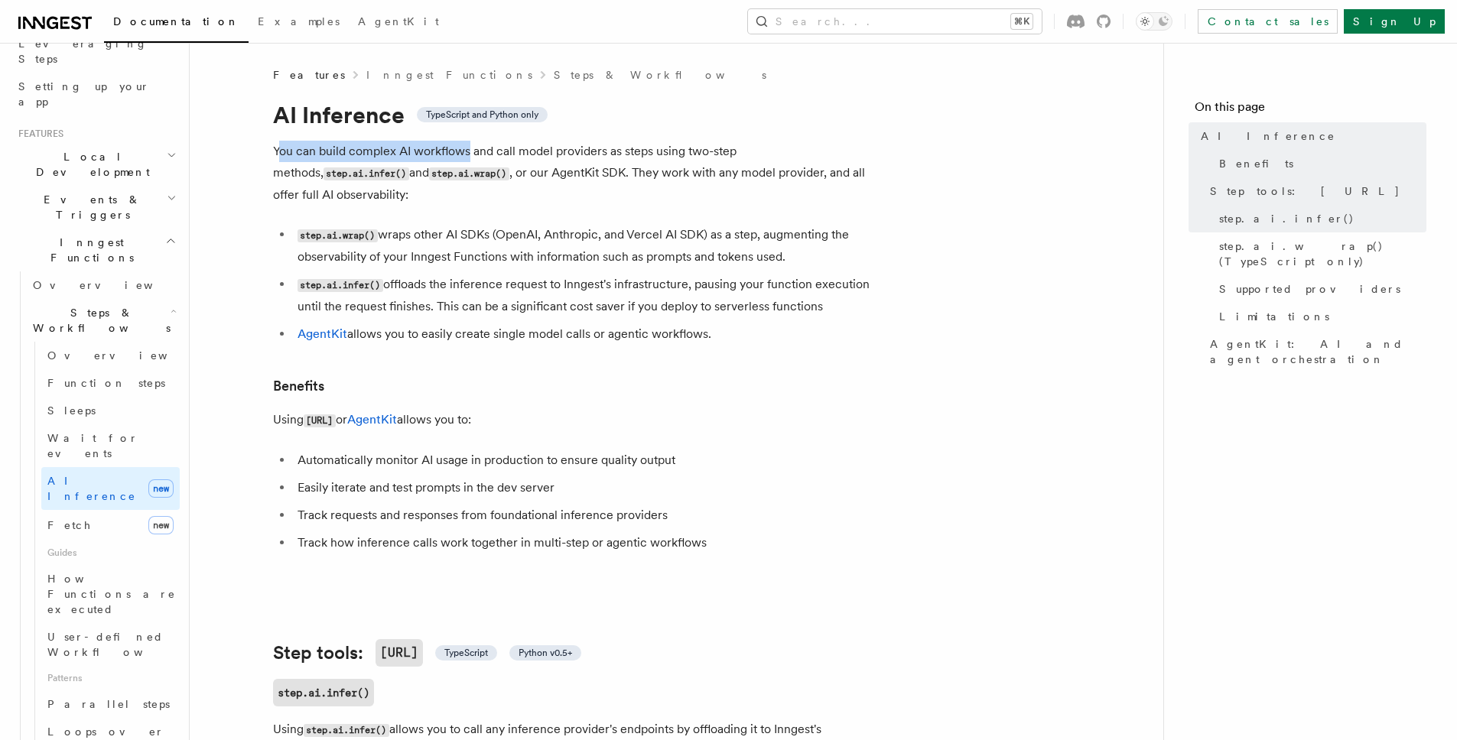
drag, startPoint x: 283, startPoint y: 154, endPoint x: 469, endPoint y: 158, distance: 185.8
click at [469, 158] on p "You can build complex AI workflows and call model providers as steps using two-…" at bounding box center [579, 173] width 612 height 65
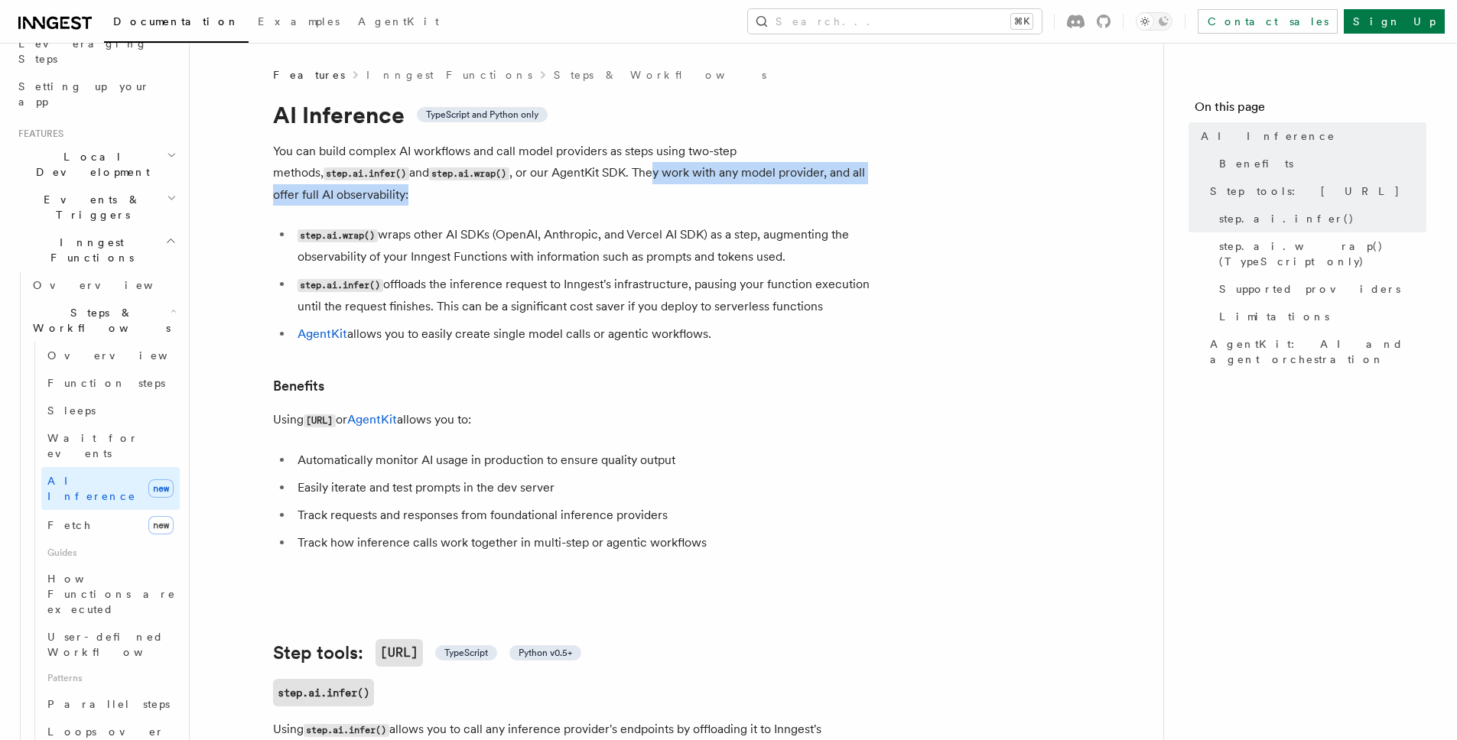
drag, startPoint x: 521, startPoint y: 172, endPoint x: 867, endPoint y: 186, distance: 346.7
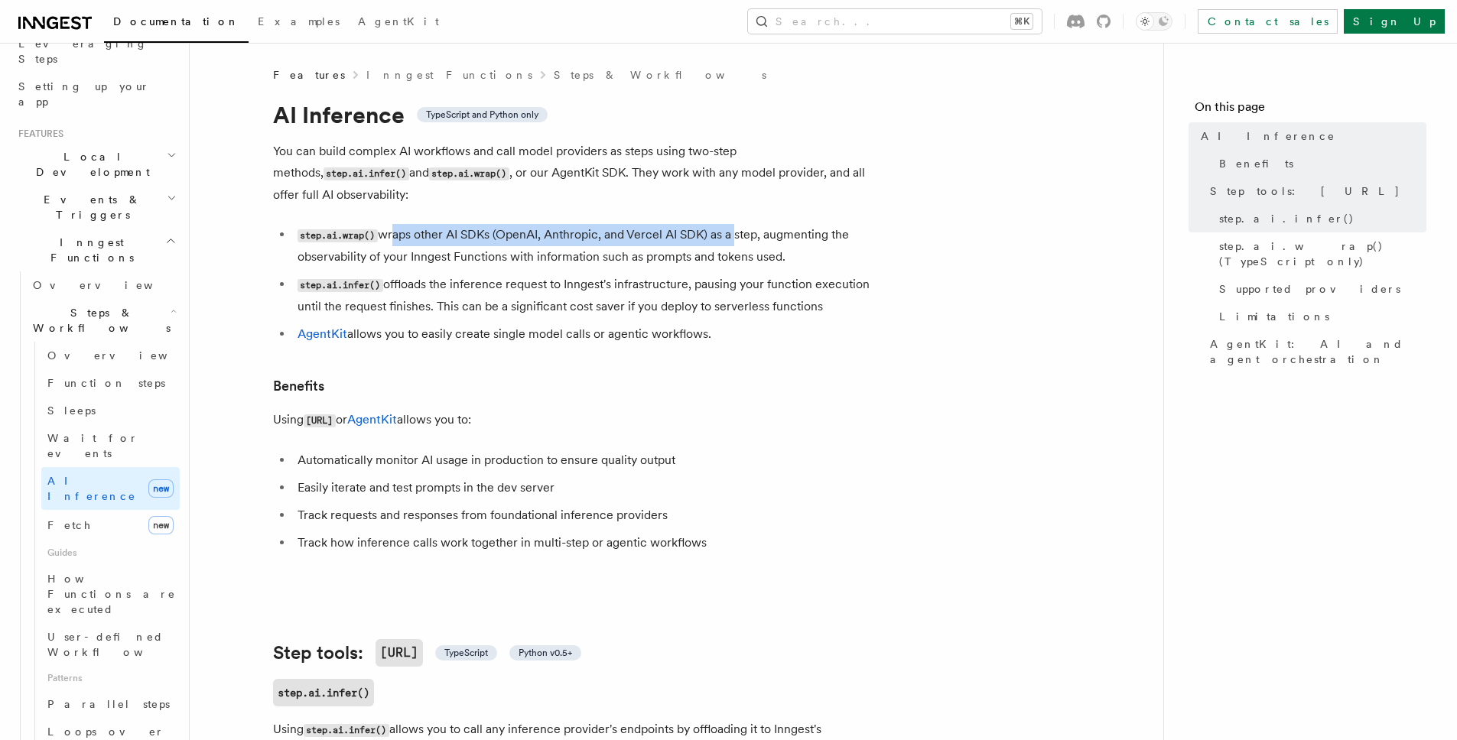
drag, startPoint x: 386, startPoint y: 223, endPoint x: 732, endPoint y: 215, distance: 345.7
click at [732, 224] on li "step.ai.wrap() wraps other AI SDKs (OpenAI, Anthropic, and Vercel AI SDK) as a …" at bounding box center [589, 246] width 592 height 44
drag, startPoint x: 658, startPoint y: 240, endPoint x: 781, endPoint y: 236, distance: 123.2
click at [781, 236] on li "step.ai.wrap() wraps other AI SDKs (OpenAI, Anthropic, and Vercel AI SDK) as a …" at bounding box center [589, 246] width 592 height 44
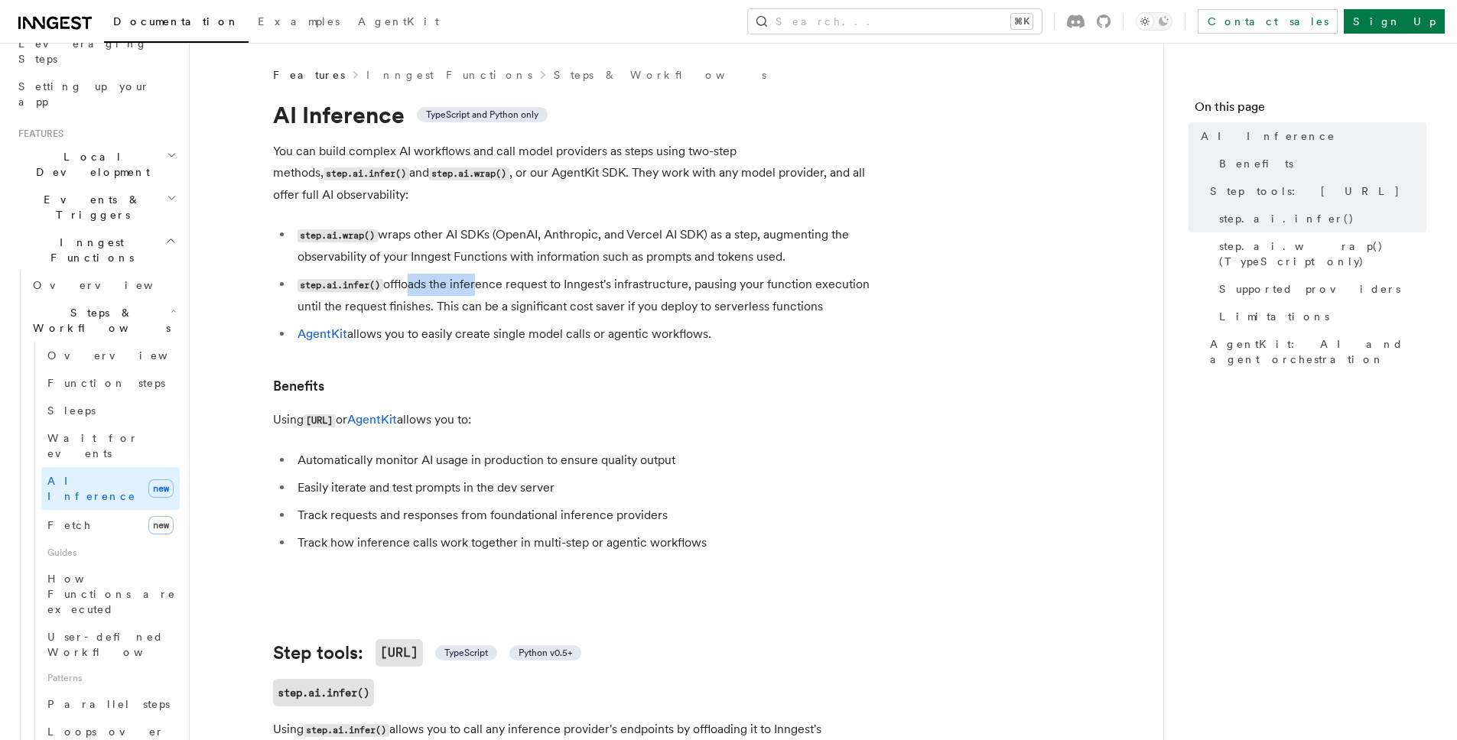
drag, startPoint x: 414, startPoint y: 265, endPoint x: 476, endPoint y: 267, distance: 62.0
click at [476, 274] on li "step.ai.infer() offloads the inference request to Inngest's infrastructure, pau…" at bounding box center [589, 296] width 592 height 44
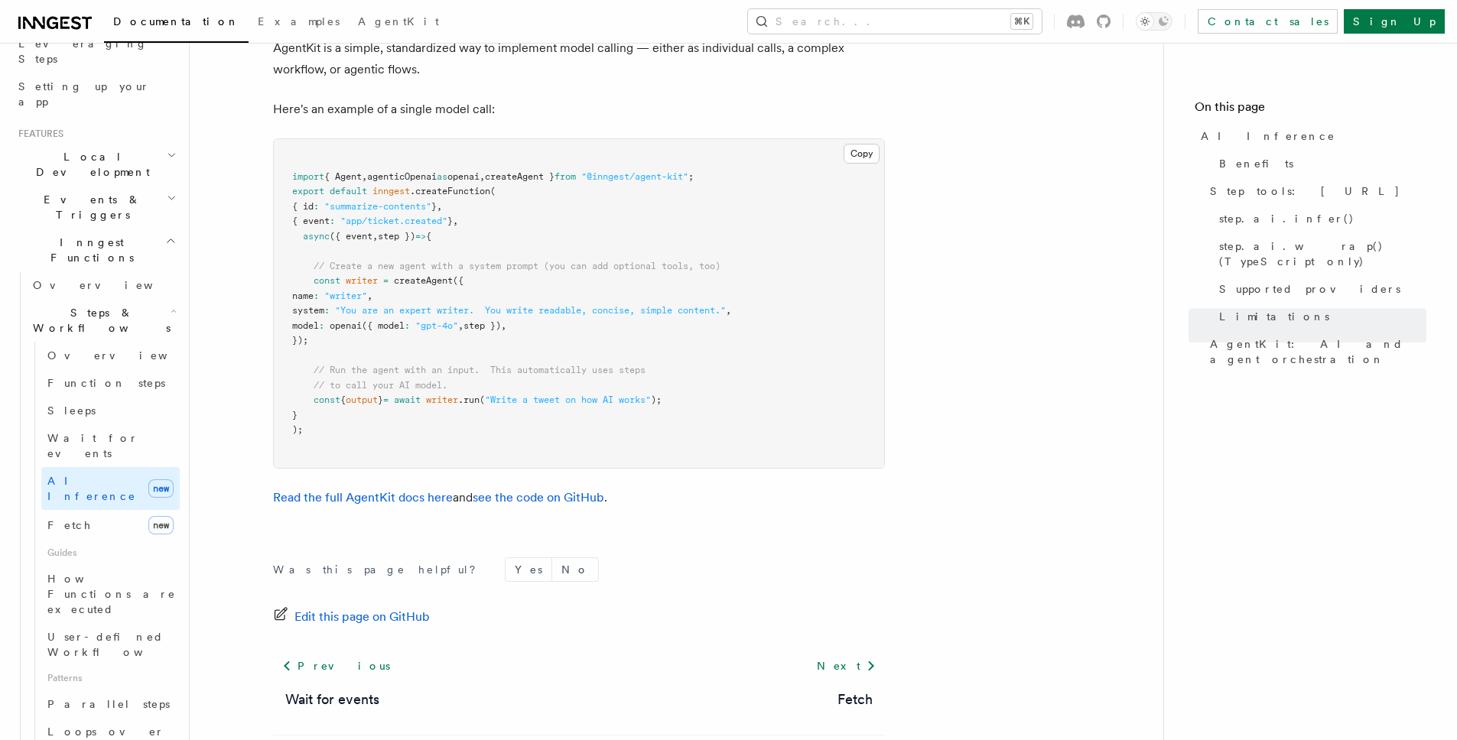
scroll to position [4566, 0]
click at [413, 488] on link "Read the full AgentKit docs here" at bounding box center [363, 495] width 180 height 15
